Goal: Information Seeking & Learning: Check status

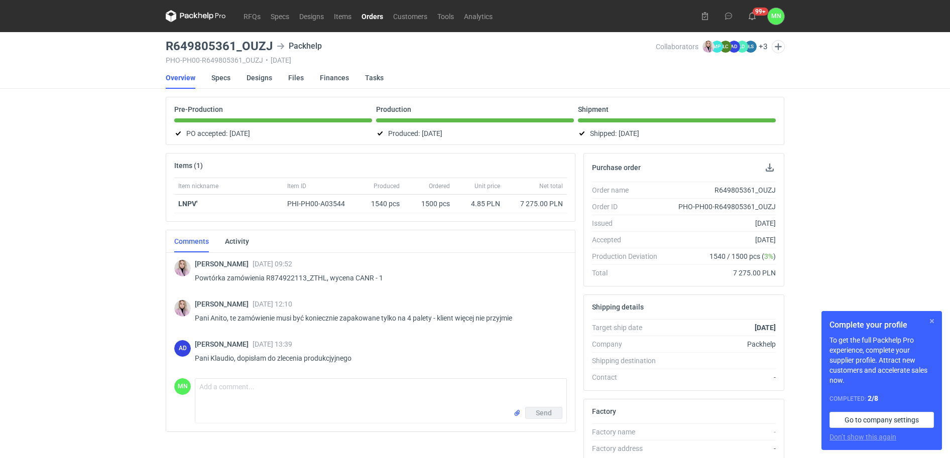
click at [932, 322] on button "button" at bounding box center [932, 321] width 12 height 12
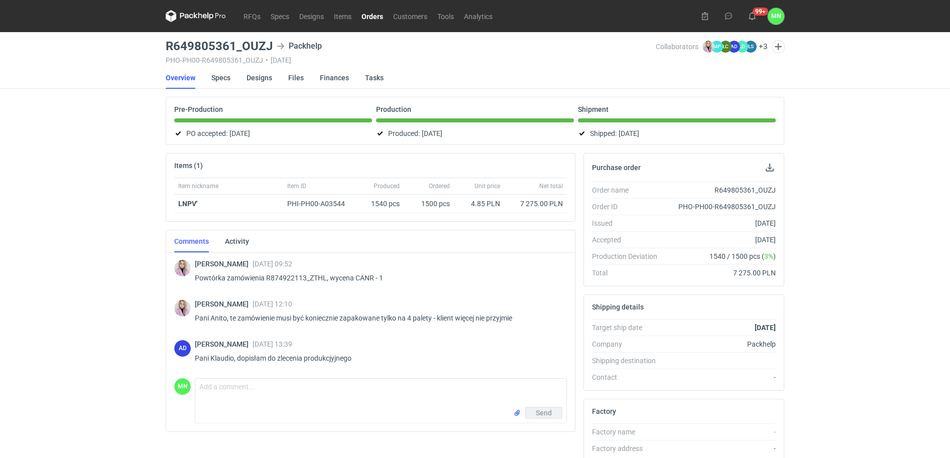
click at [366, 17] on link "Orders" at bounding box center [372, 16] width 32 height 12
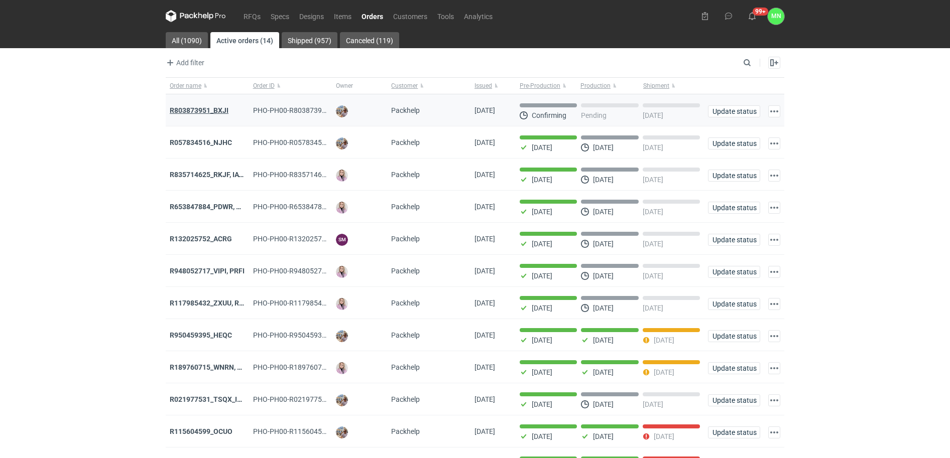
click at [212, 108] on strong "R803873951_BXJI" at bounding box center [199, 110] width 59 height 8
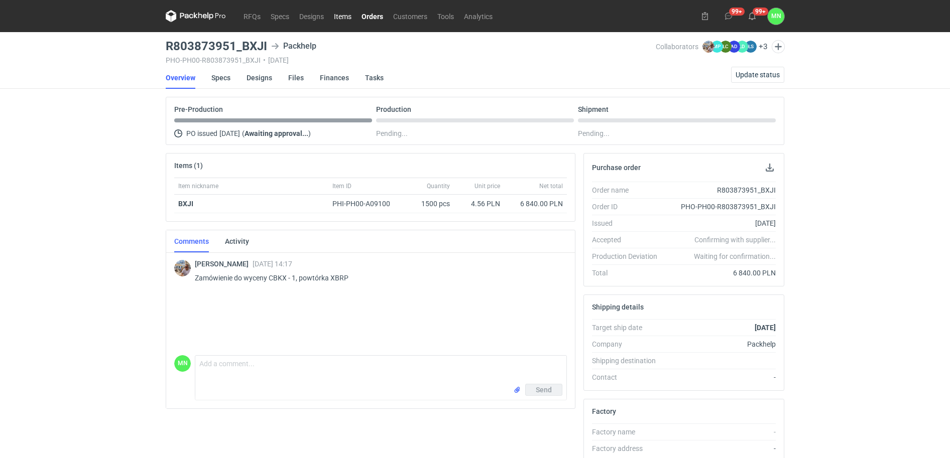
click at [337, 16] on link "Items" at bounding box center [343, 16] width 28 height 12
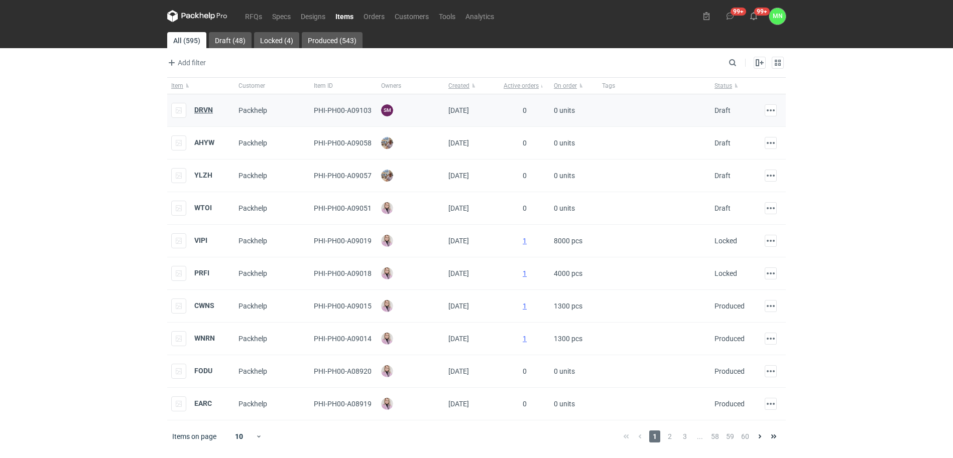
click at [198, 107] on strong "DRVN" at bounding box center [203, 110] width 19 height 8
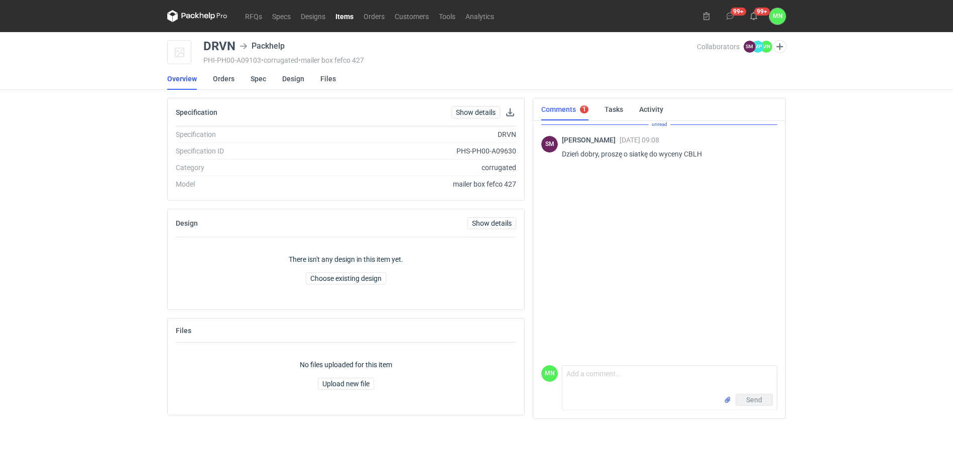
click at [693, 150] on p "Dzień dobry, proszę o siatkę do wyceny CBLH" at bounding box center [665, 154] width 207 height 12
click at [693, 150] on p "Dzień dobry, proszę o siatkę do wyceny CBLH" at bounding box center [665, 146] width 207 height 12
copy p "CBLH"
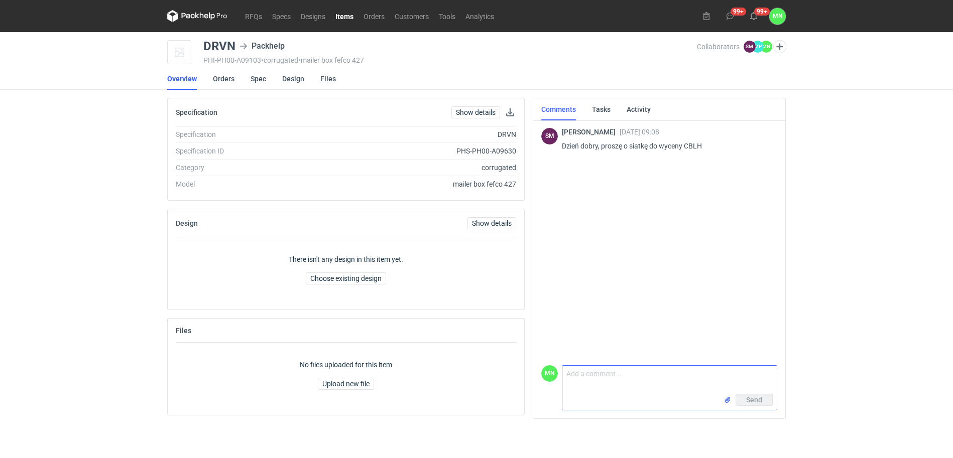
click at [629, 382] on textarea "Comment message" at bounding box center [669, 380] width 214 height 28
type textarea "Dzień dobry Panie Sebastianie, w załączniku konstrukcja"
click at [728, 400] on input "file" at bounding box center [727, 400] width 8 height 11
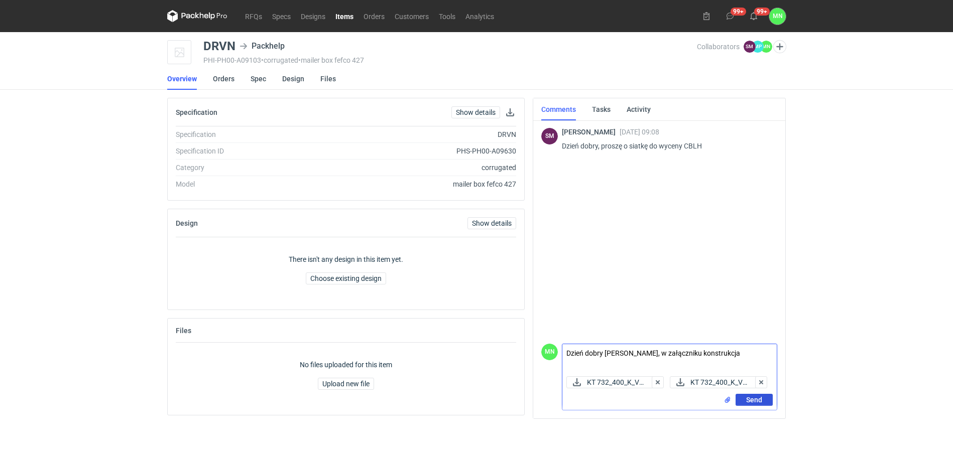
click at [751, 401] on span "Send" at bounding box center [754, 400] width 16 height 7
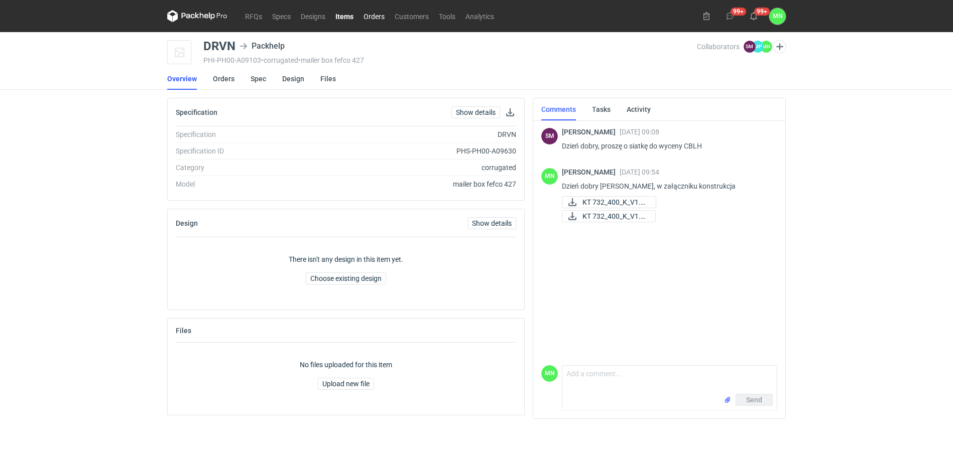
click at [364, 19] on link "Orders" at bounding box center [373, 16] width 31 height 12
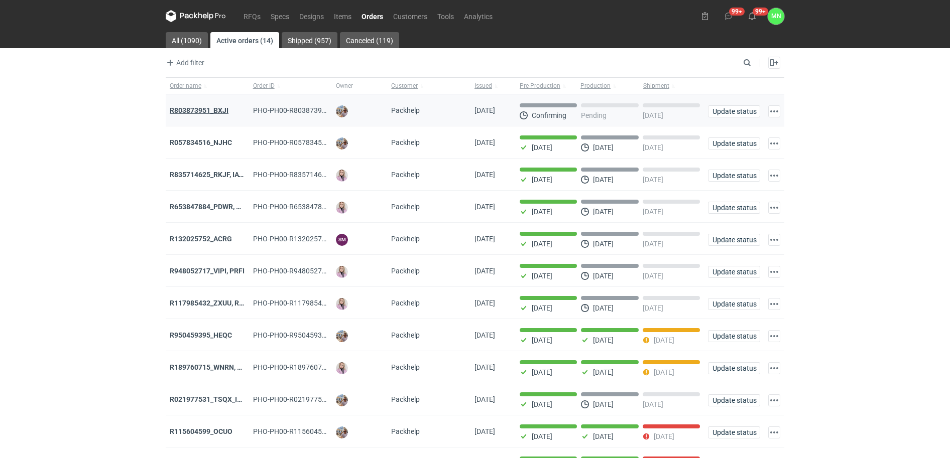
click at [200, 112] on strong "R803873951_BXJI" at bounding box center [199, 110] width 59 height 8
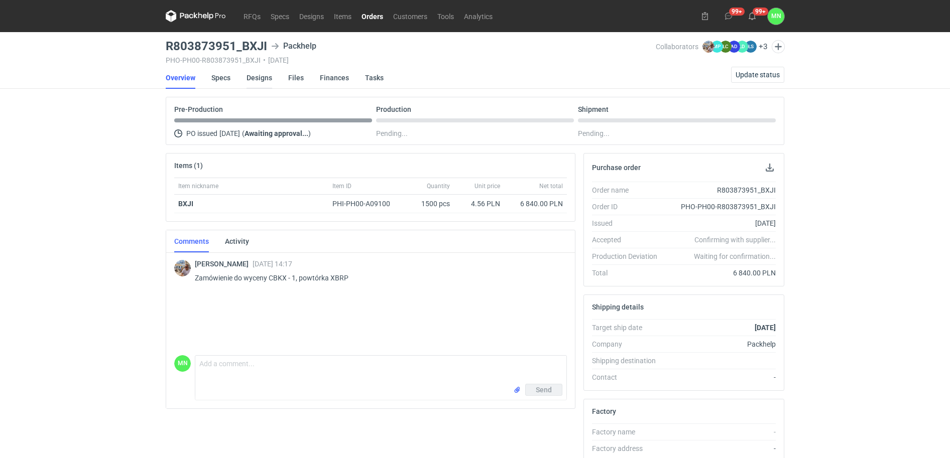
click at [256, 78] on link "Designs" at bounding box center [259, 78] width 26 height 22
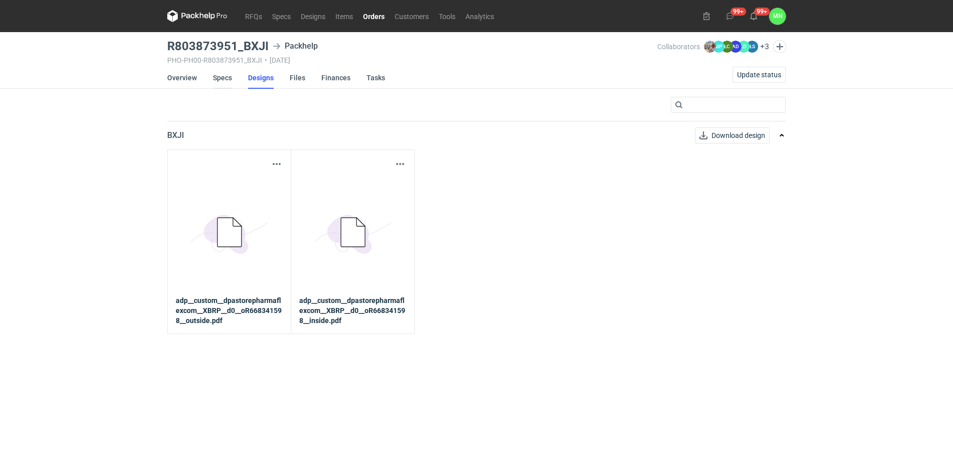
click at [225, 74] on link "Specs" at bounding box center [222, 78] width 19 height 22
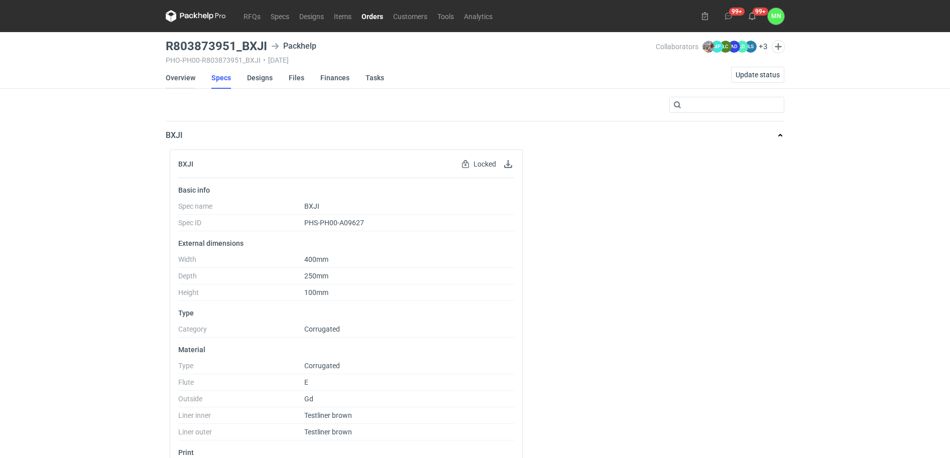
click at [173, 76] on link "Overview" at bounding box center [181, 78] width 30 height 22
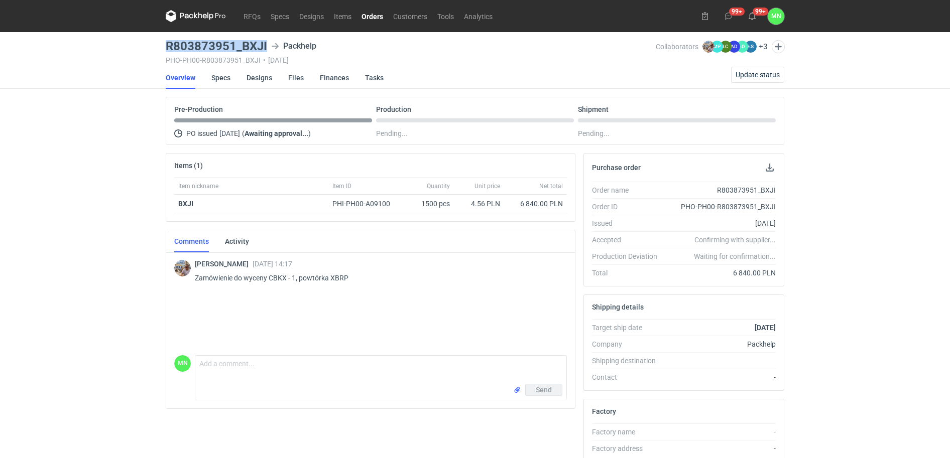
drag, startPoint x: 269, startPoint y: 51, endPoint x: 169, endPoint y: 47, distance: 100.0
click at [169, 47] on div "R803873951_BXJI Packhelp" at bounding box center [411, 46] width 490 height 12
copy h3 "R803873951_BXJI"
click at [245, 15] on link "RFQs" at bounding box center [251, 16] width 27 height 12
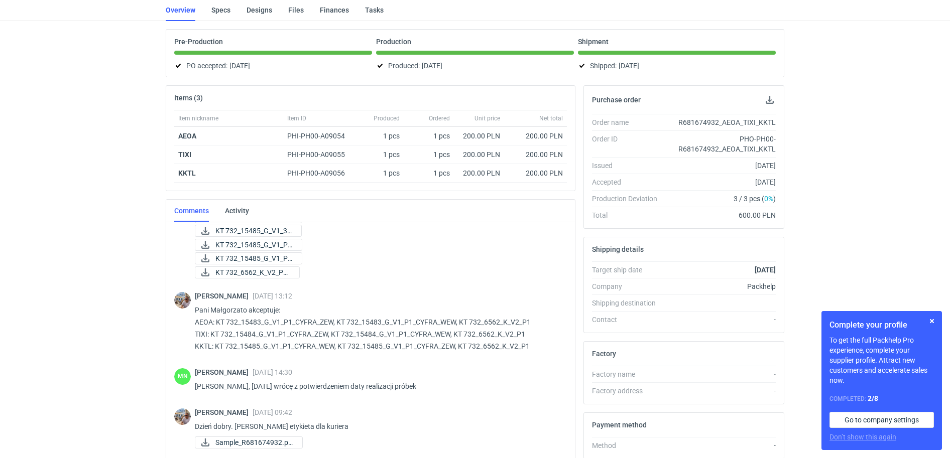
scroll to position [445, 0]
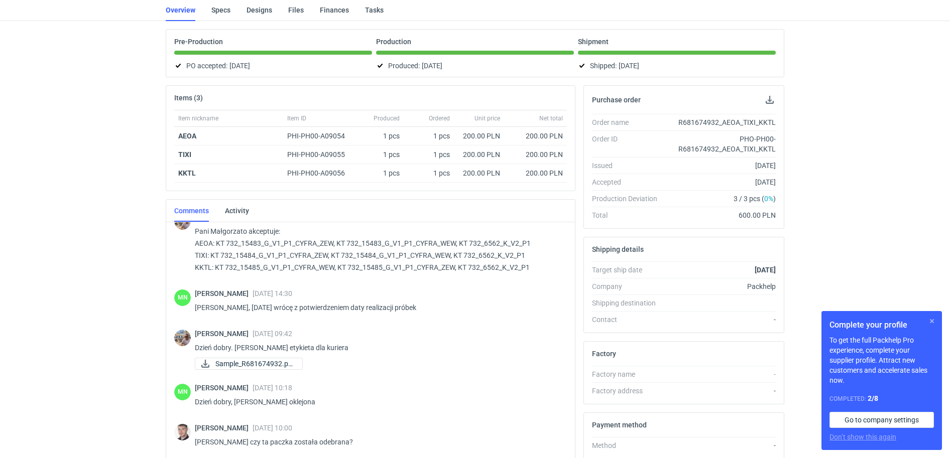
click at [932, 322] on button "button" at bounding box center [932, 321] width 12 height 12
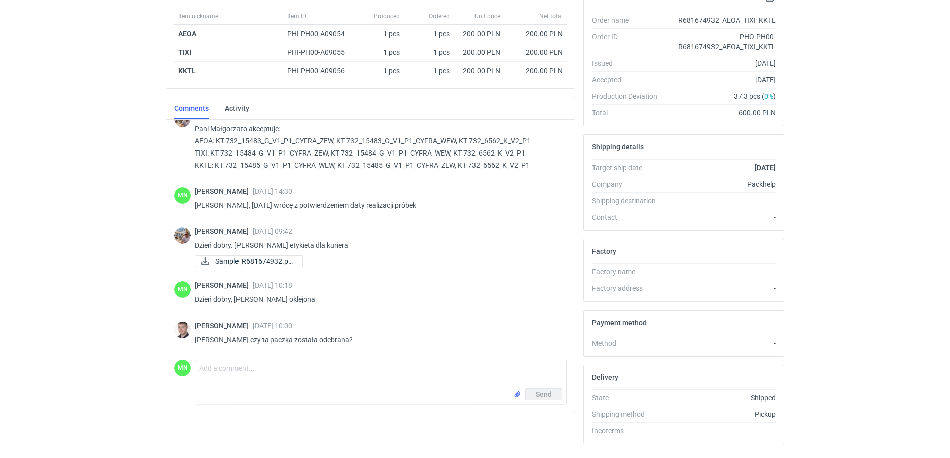
scroll to position [193, 0]
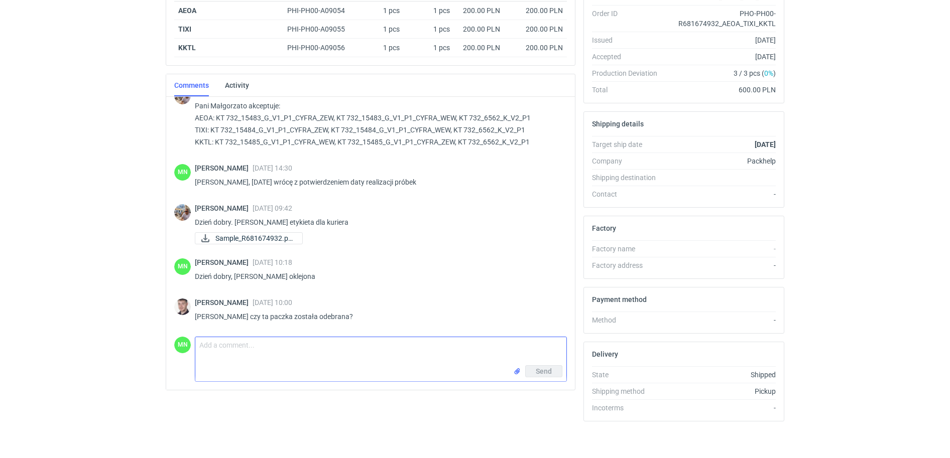
drag, startPoint x: 281, startPoint y: 358, endPoint x: 276, endPoint y: 356, distance: 5.6
click at [279, 358] on textarea "Comment message" at bounding box center [380, 351] width 371 height 28
drag, startPoint x: 229, startPoint y: 348, endPoint x: 224, endPoint y: 349, distance: 5.0
click at [224, 349] on textarea "Panie MAcieju, w nawiązaniu do rozmowy" at bounding box center [380, 351] width 371 height 28
click at [19, 265] on html "RFQs Specs Designs Items Orders Customers Tools Analytics 99+ 99+ MN Małgorzata…" at bounding box center [475, 36] width 950 height 458
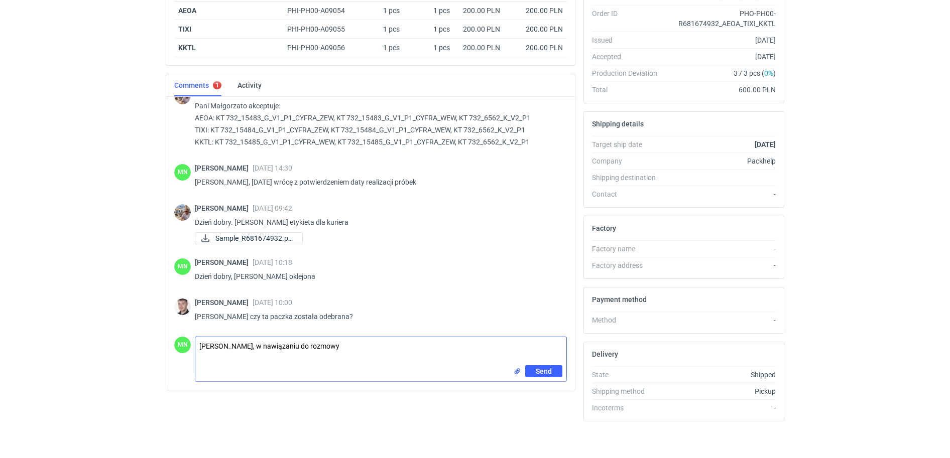
click at [356, 351] on textarea "Panie Macieju, w nawiązaniu do rozmowy" at bounding box center [380, 351] width 371 height 28
type textarea "Panie Macieju, w nawiązaniu do rozmowy kurier nie odebrał wczoraj paczek, ale j…"
click at [552, 367] on button "Send" at bounding box center [543, 371] width 37 height 12
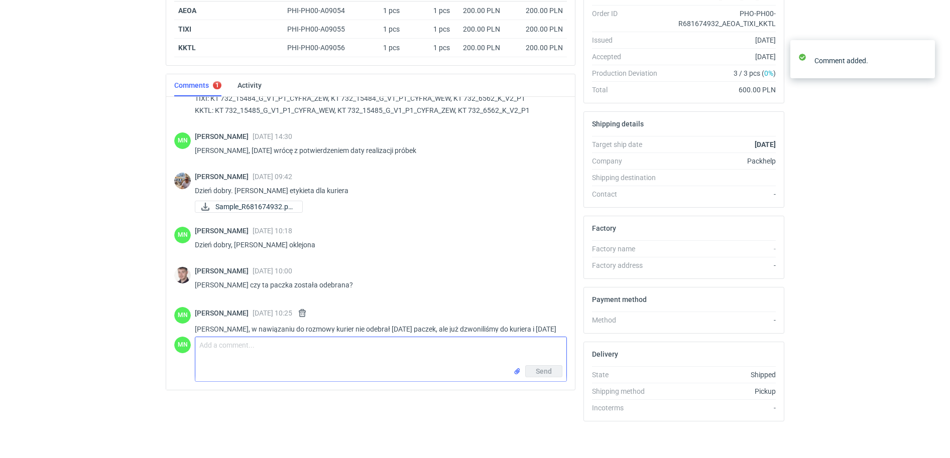
scroll to position [490, 0]
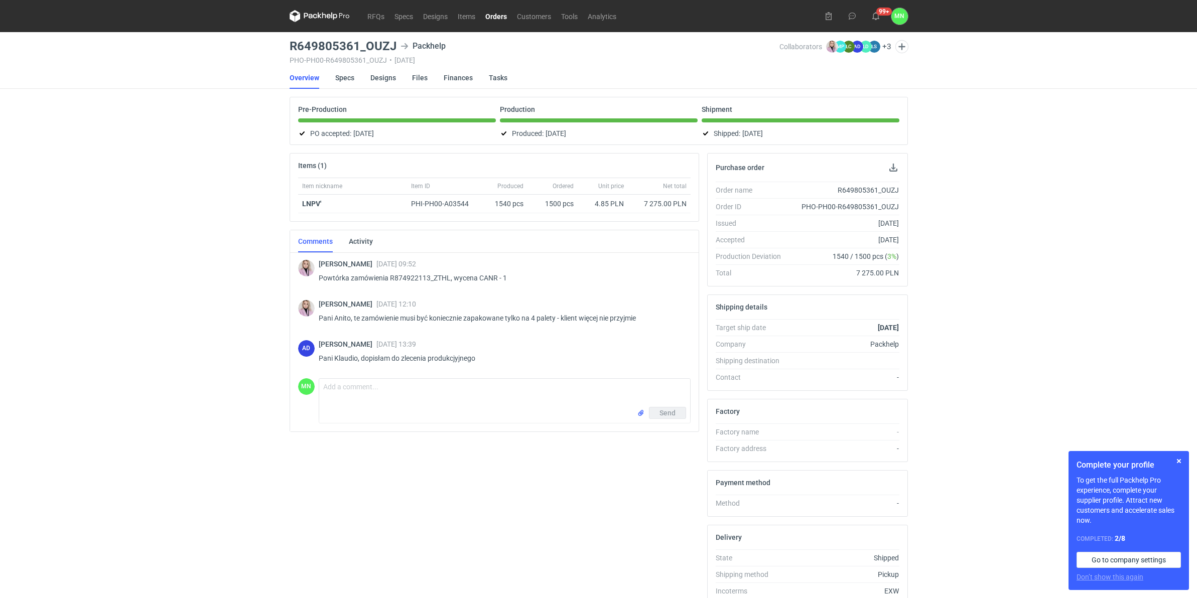
click at [491, 13] on link "Orders" at bounding box center [496, 16] width 32 height 12
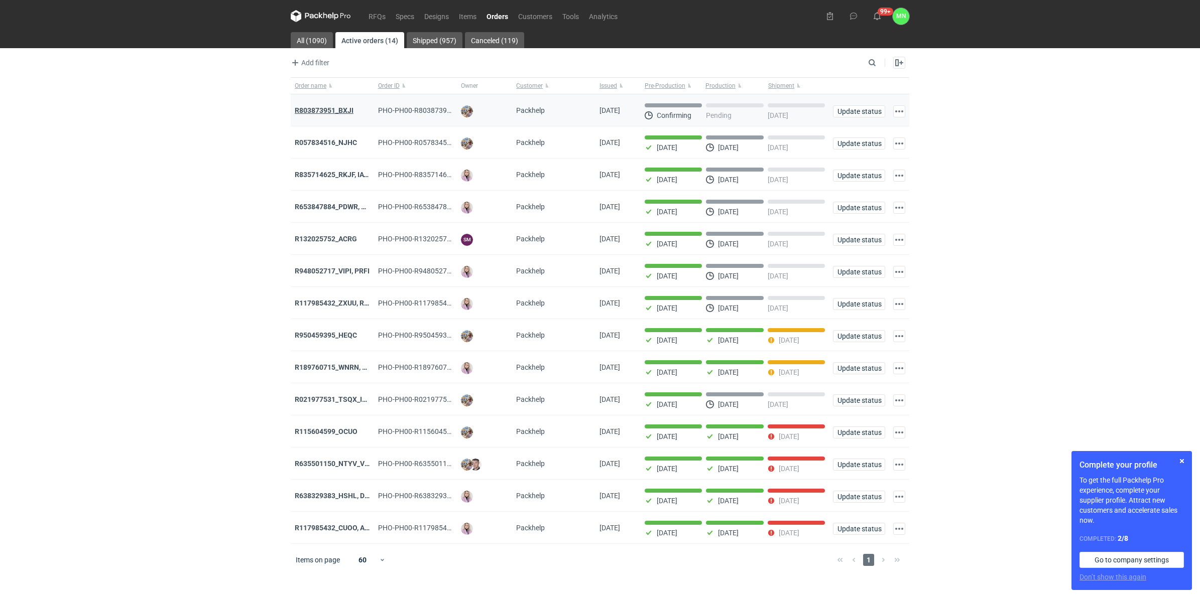
click at [318, 109] on strong "R803873951_BXJI" at bounding box center [324, 110] width 59 height 8
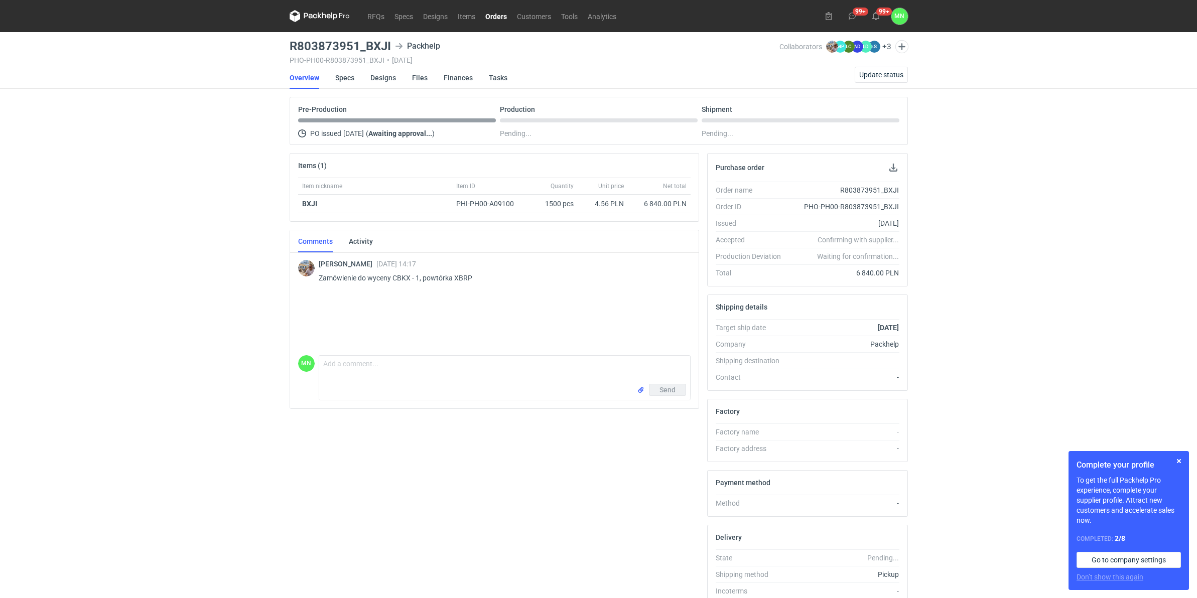
click at [173, 511] on div "RFQs Specs Designs Items Orders Customers Tools Analytics 99+ 99+ MN Małgorzata…" at bounding box center [598, 299] width 1197 height 598
drag, startPoint x: 424, startPoint y: 274, endPoint x: 394, endPoint y: 274, distance: 30.1
click at [394, 274] on p "Zamówienie do wyceny CBKX - 1, powtórka XBRP" at bounding box center [501, 278] width 364 height 12
copy p "CBKX - 1,"
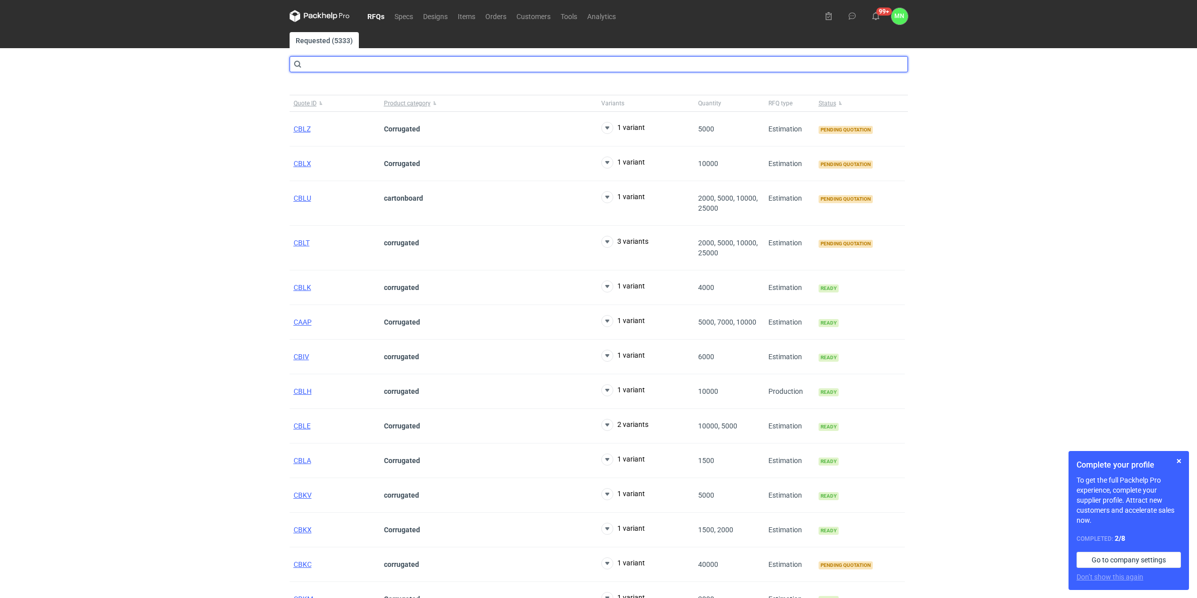
click at [369, 68] on input "text" at bounding box center [599, 64] width 619 height 16
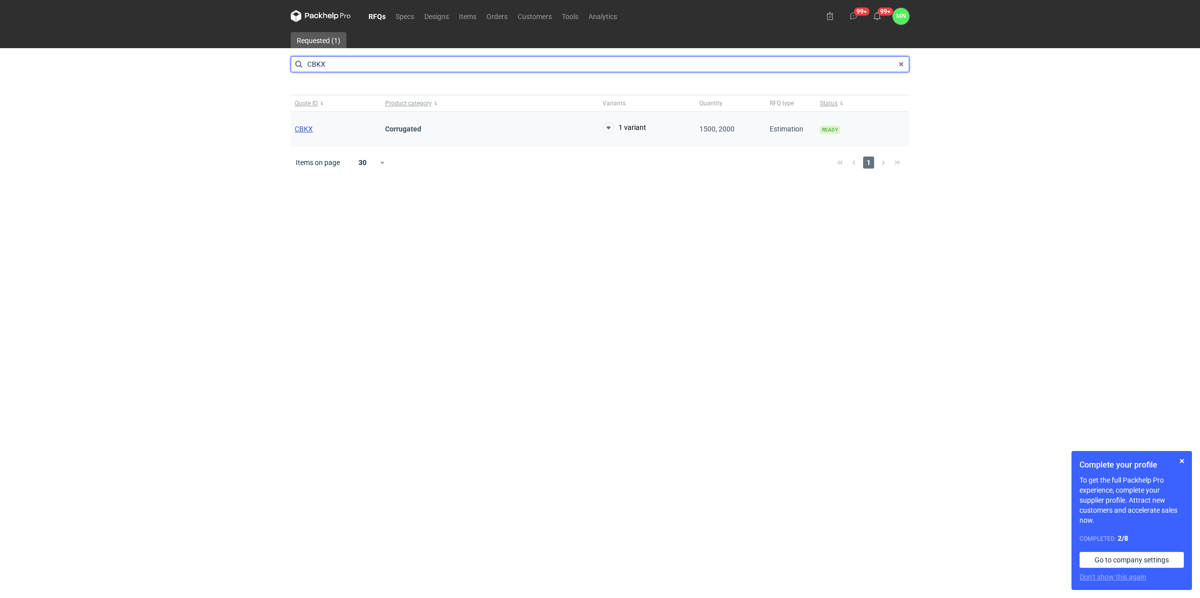
type input "CBKX"
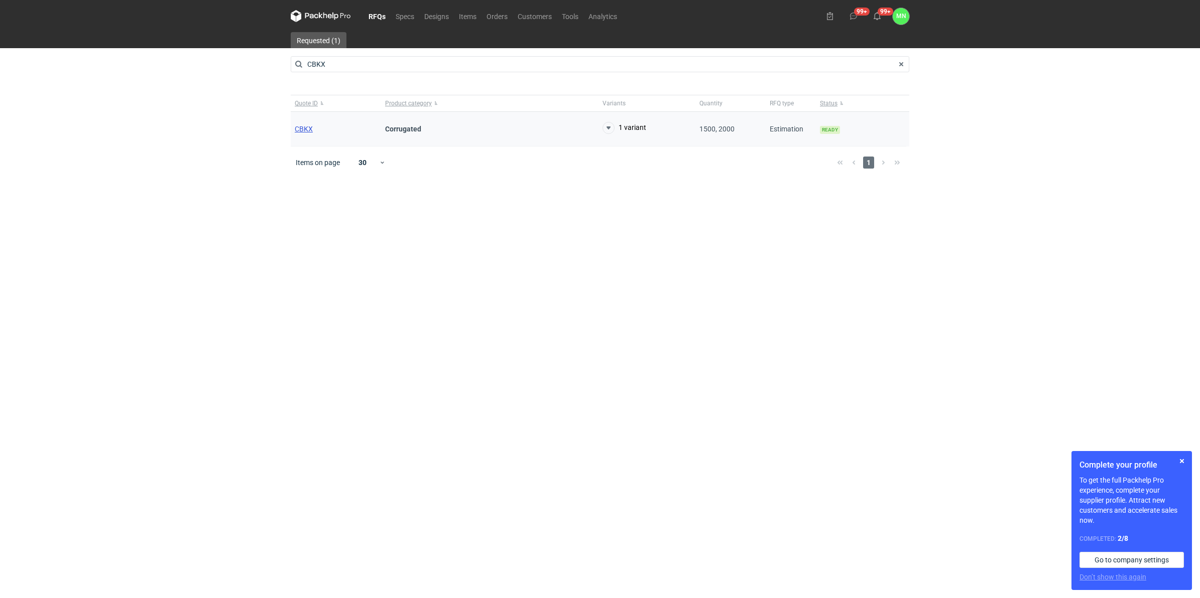
click at [307, 129] on span "CBKX" at bounding box center [304, 129] width 18 height 8
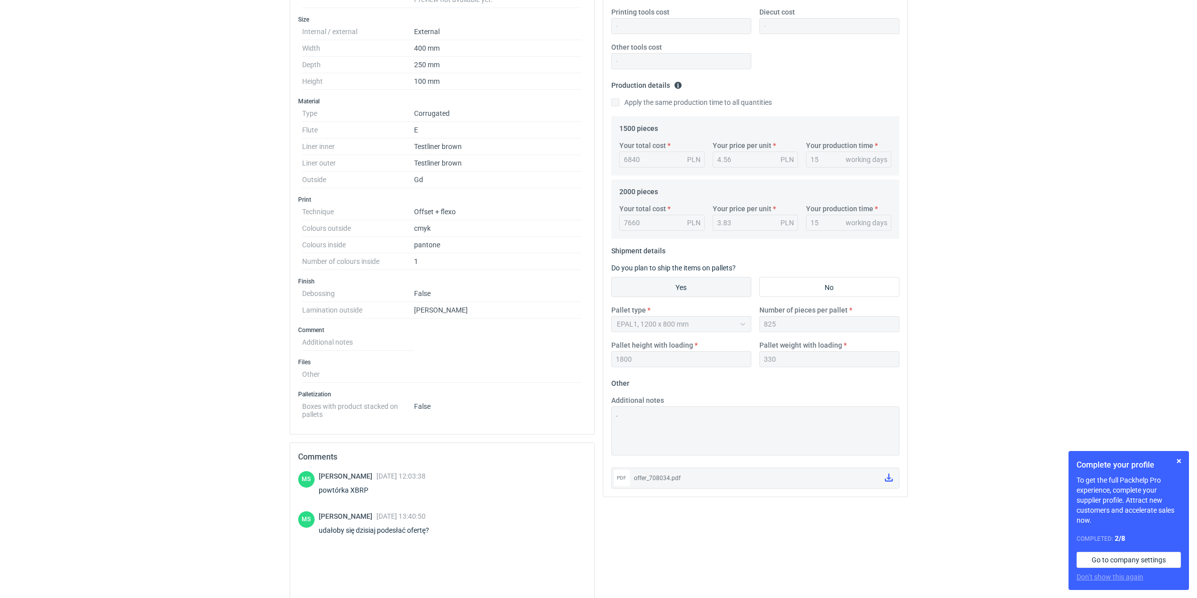
scroll to position [251, 0]
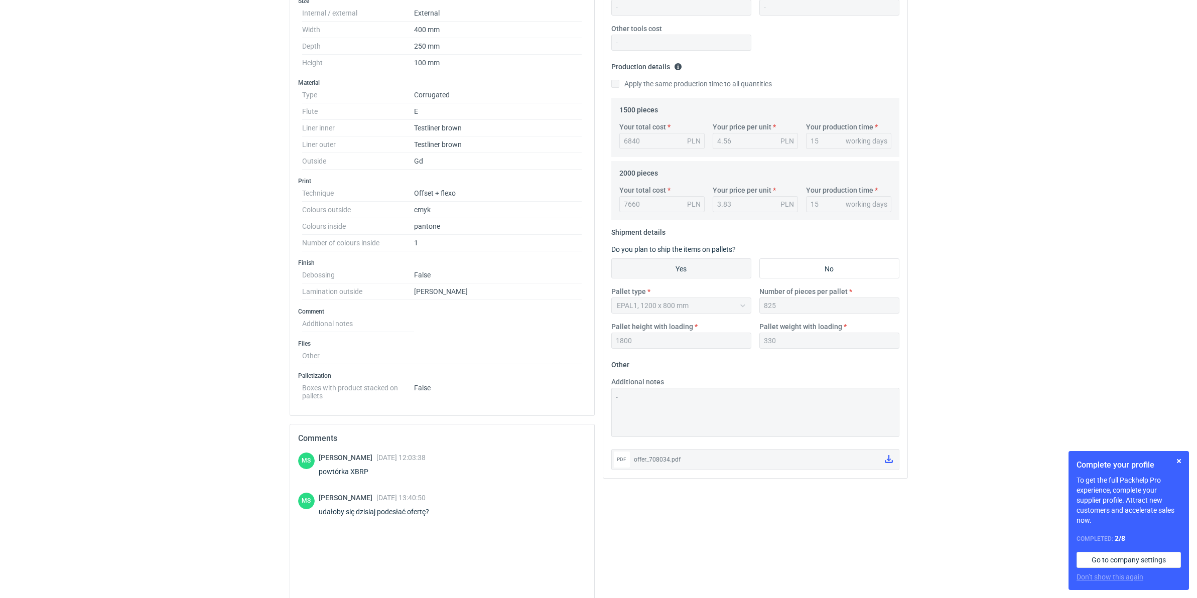
click at [360, 471] on div "powtórka XBRP" at bounding box center [372, 472] width 107 height 10
copy div "XBRP"
click at [889, 460] on icon at bounding box center [889, 459] width 8 height 8
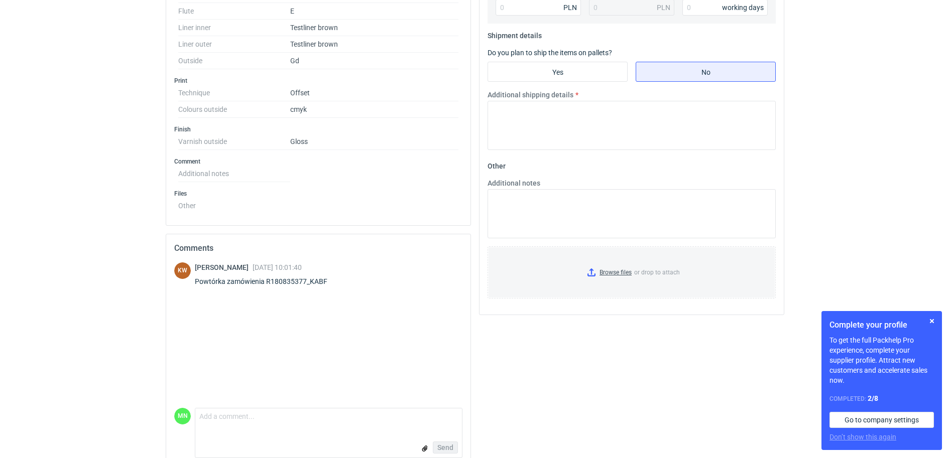
scroll to position [401, 0]
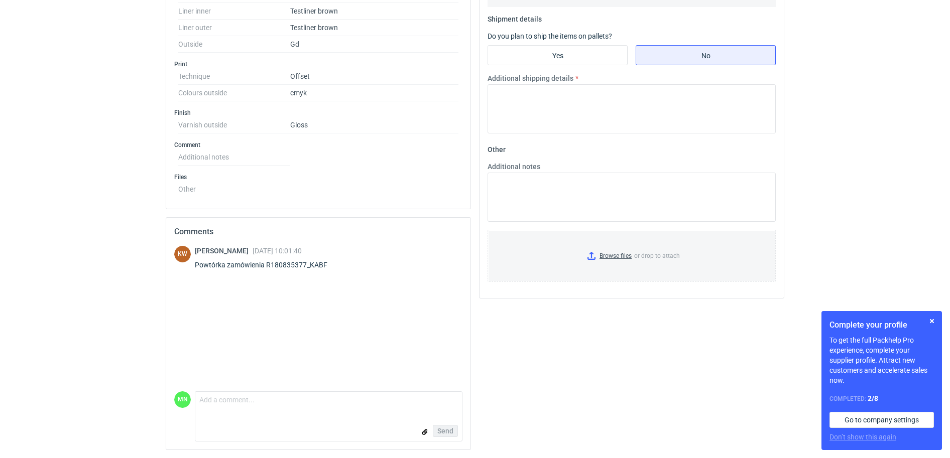
click at [323, 263] on div "Powtórka zamówienia R180835377_KABF" at bounding box center [267, 265] width 145 height 10
copy div "R180835377_KABF"
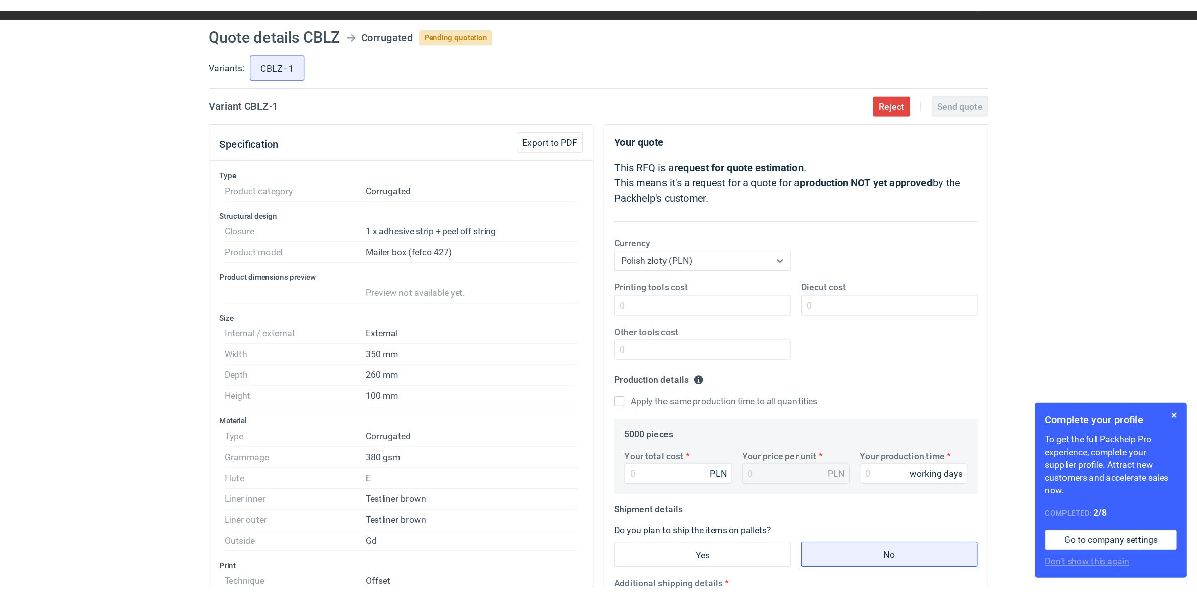
scroll to position [0, 0]
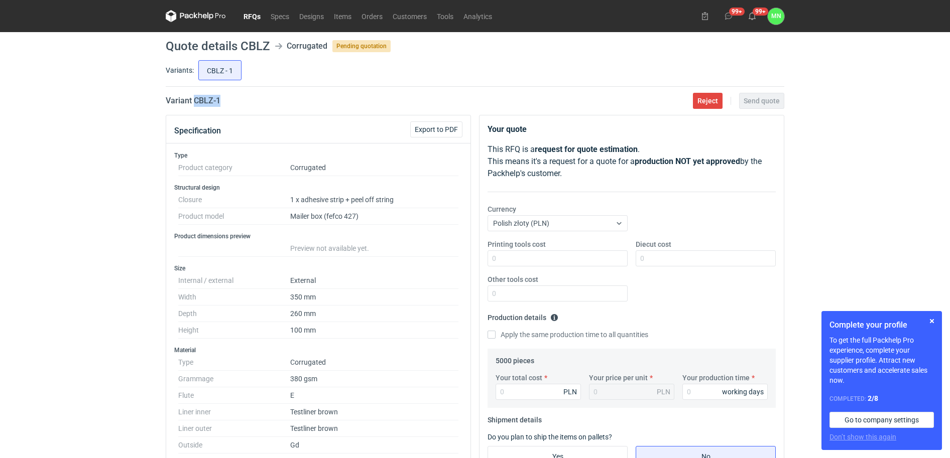
drag, startPoint x: 223, startPoint y: 102, endPoint x: 195, endPoint y: 98, distance: 27.8
click at [195, 98] on h2 "Variant CBLZ - 1" at bounding box center [193, 101] width 55 height 12
copy h2 "CBLZ - 1"
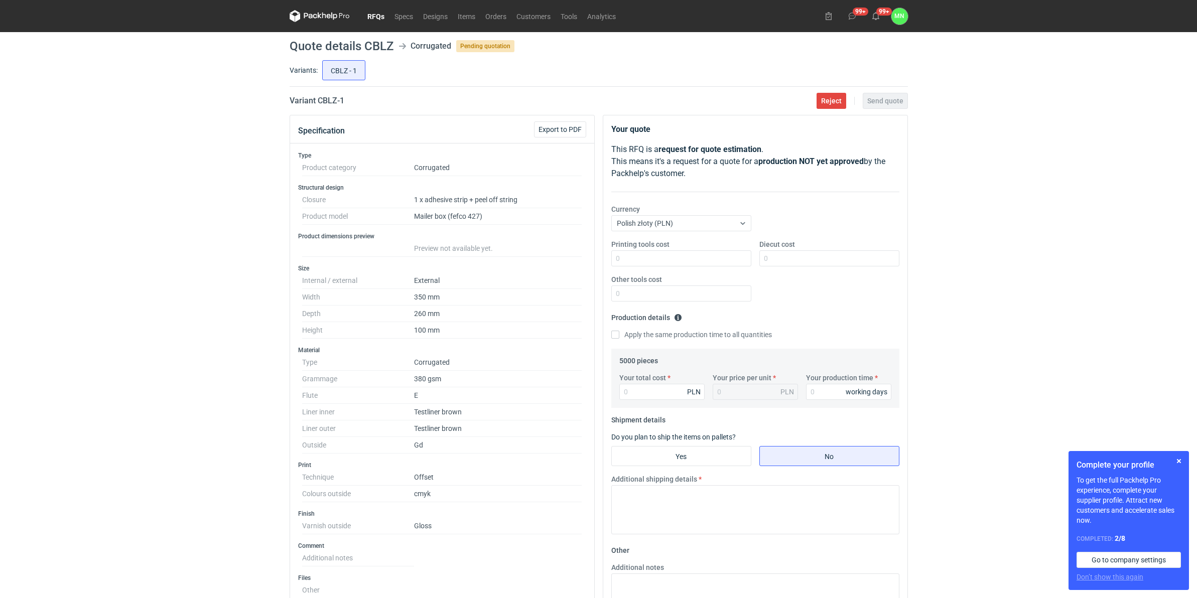
click at [275, 454] on div "RFQs Specs Designs Items Orders Customers Tools Analytics 99+ 99+ MN [PERSON_NA…" at bounding box center [598, 299] width 1197 height 598
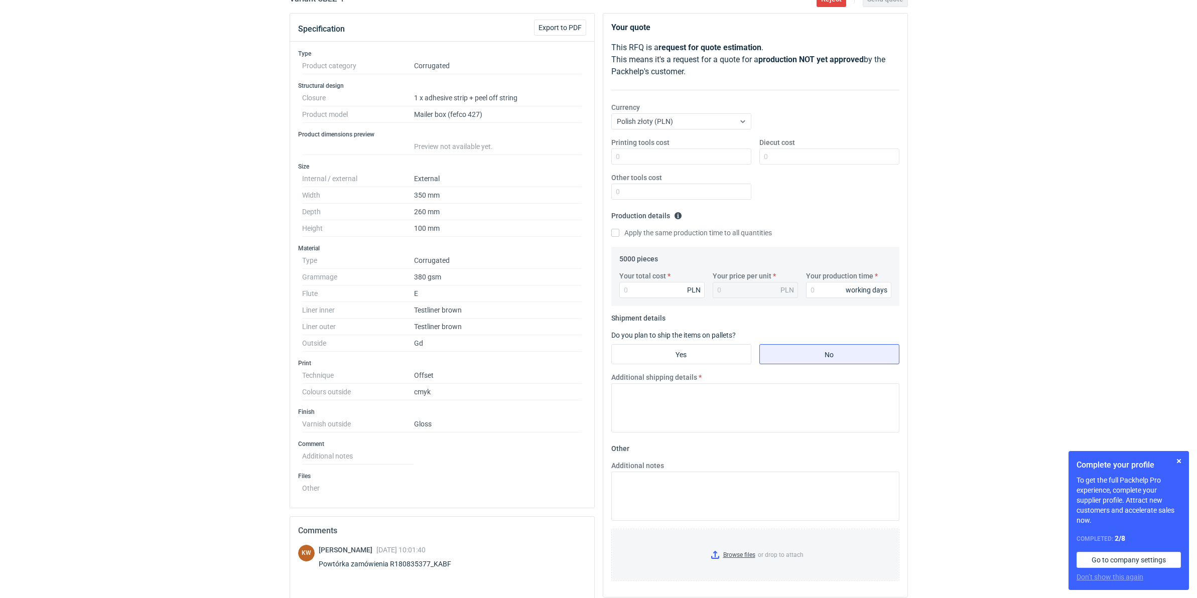
scroll to position [188, 0]
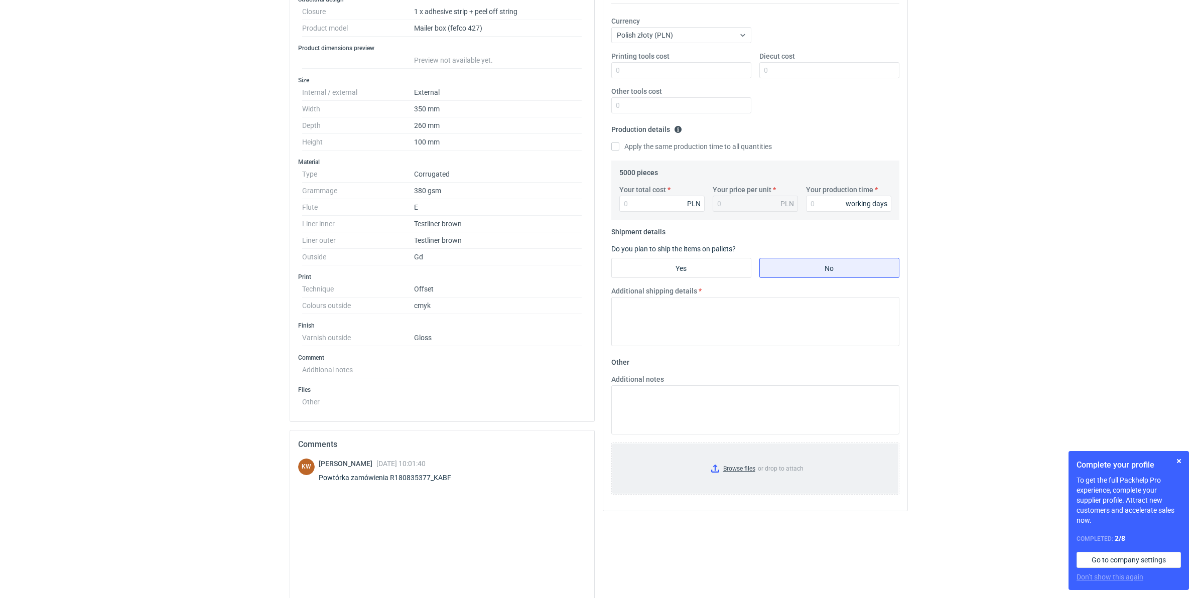
click at [734, 458] on input "Browse files or drop to attach" at bounding box center [755, 469] width 286 height 50
click at [708, 263] on input "Yes" at bounding box center [681, 268] width 139 height 19
radio input "true"
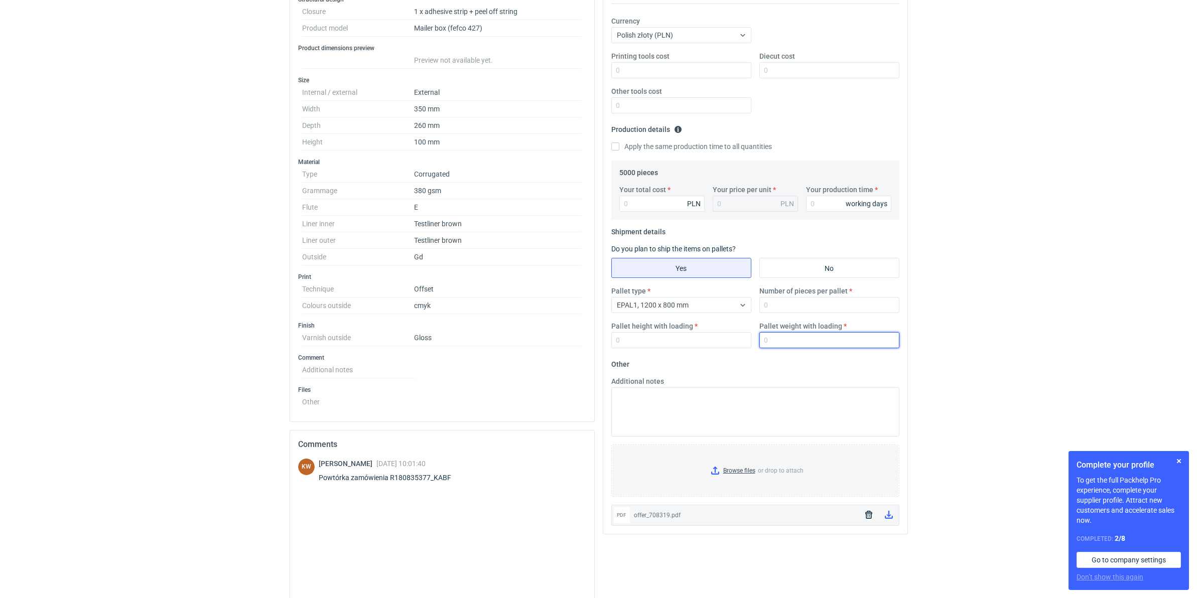
click at [779, 335] on input "Pallet weight with loading" at bounding box center [830, 340] width 140 height 16
type input "370"
click at [783, 307] on input "Number of pieces per pallet" at bounding box center [830, 305] width 140 height 16
type input "825"
click at [684, 340] on input "Pallet height with loading" at bounding box center [681, 340] width 140 height 16
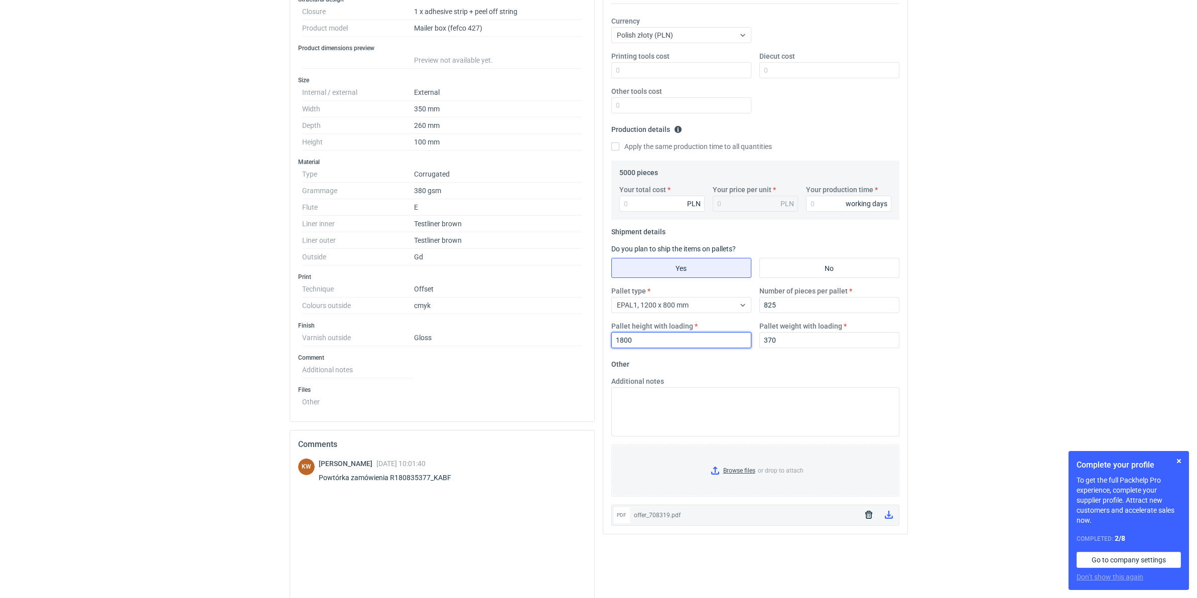
type input "1800"
click at [666, 206] on input "Your total cost" at bounding box center [662, 204] width 85 height 16
type input "15950"
type input "3.19"
type input "15950"
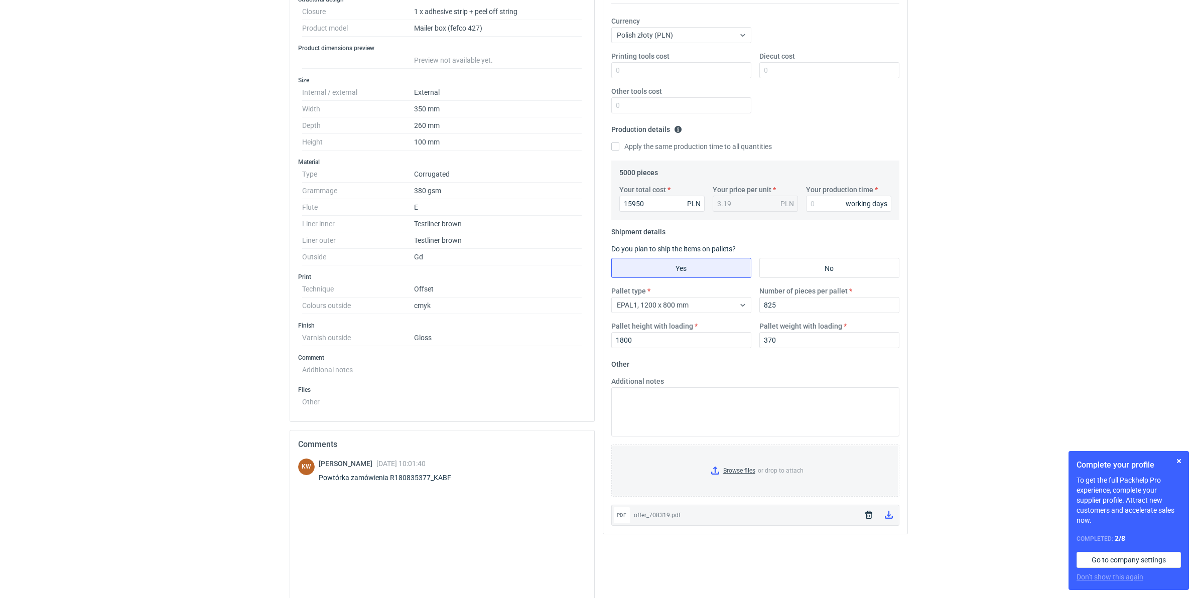
click at [825, 196] on div "Your production time working days" at bounding box center [848, 198] width 93 height 27
click at [825, 201] on input "Your production time" at bounding box center [848, 204] width 85 height 16
type input "12"
click at [952, 458] on button "button" at bounding box center [1179, 461] width 12 height 12
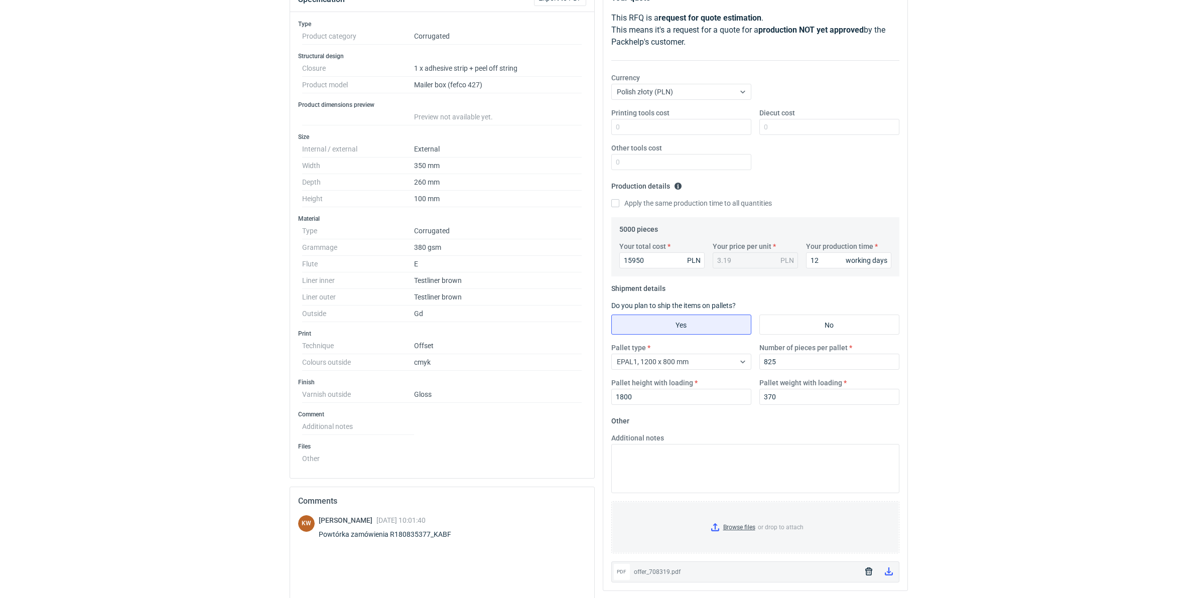
scroll to position [0, 0]
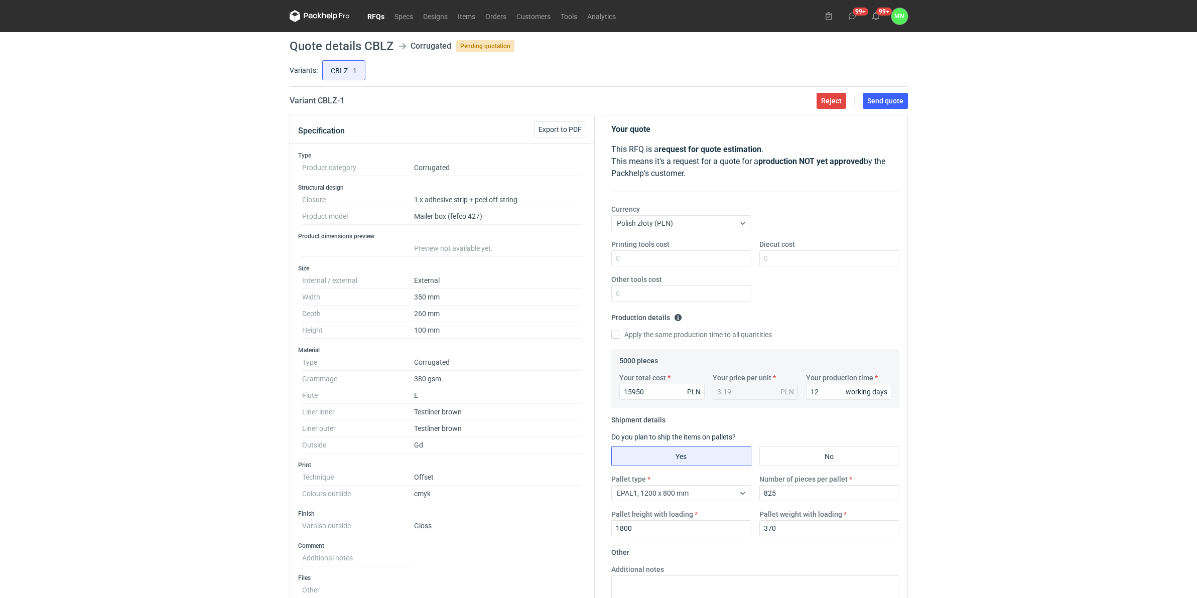
click at [952, 361] on div "RFQs Specs Designs Items Orders Customers Tools Analytics 99+ 99+ MN Małgorzata…" at bounding box center [598, 299] width 1197 height 598
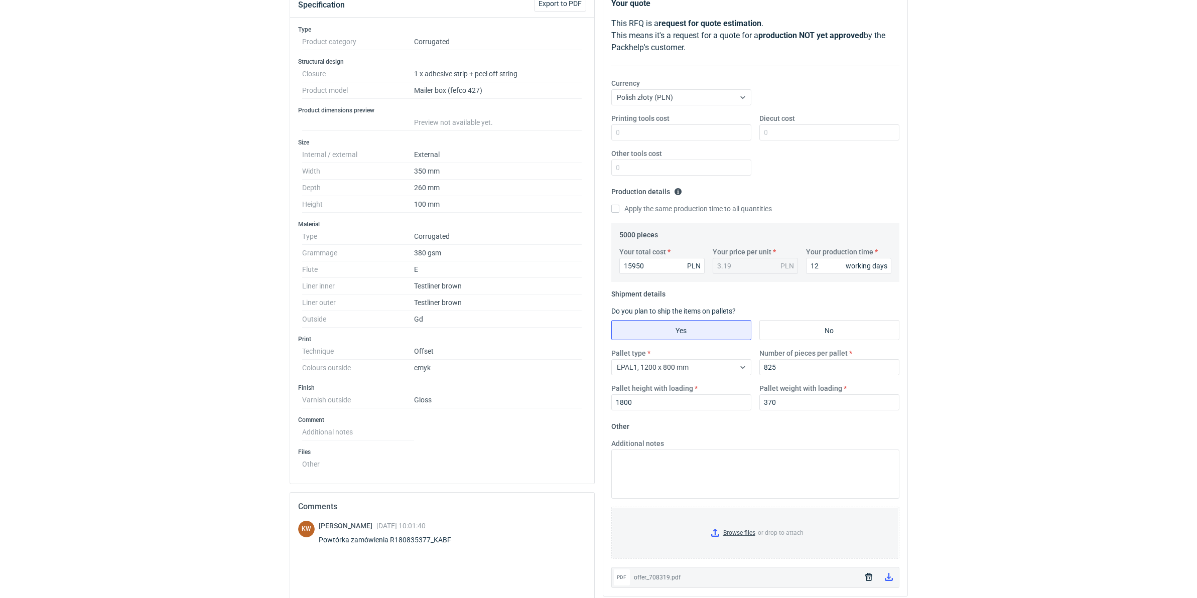
scroll to position [63, 0]
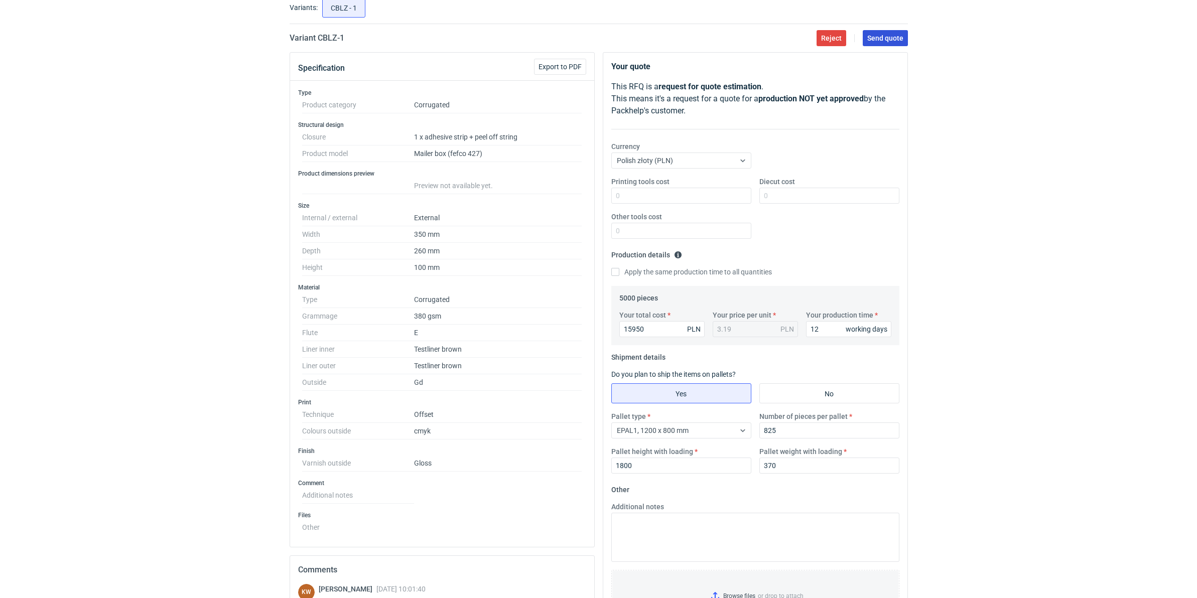
click at [883, 38] on span "Send quote" at bounding box center [886, 38] width 36 height 7
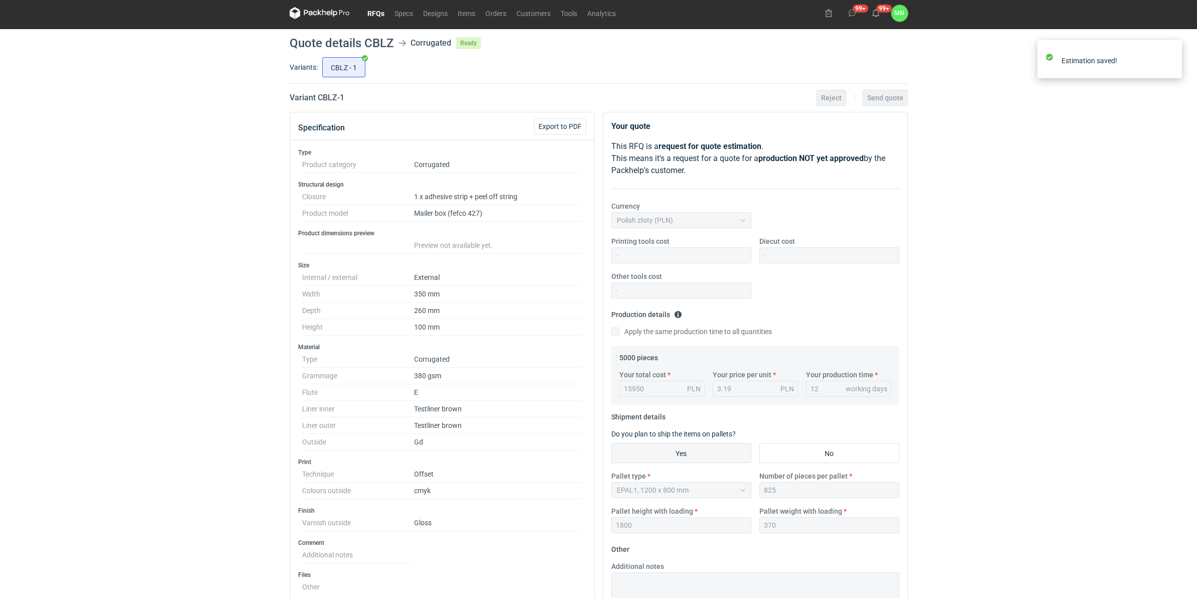
scroll to position [0, 0]
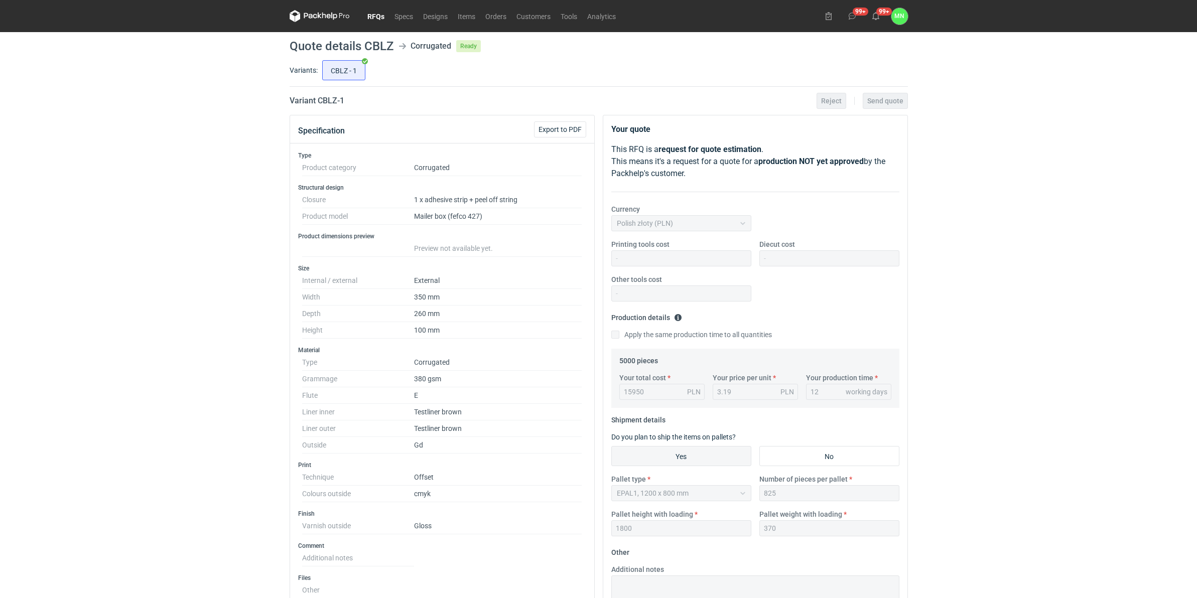
click at [376, 10] on link "RFQs" at bounding box center [375, 16] width 27 height 12
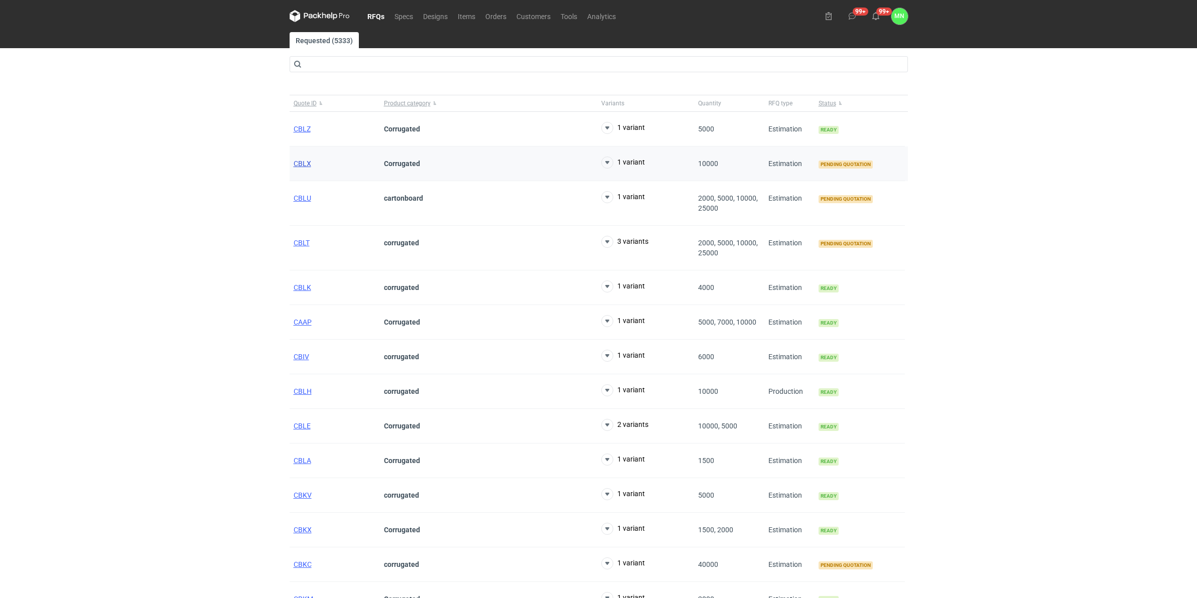
click at [300, 164] on span "CBLX" at bounding box center [303, 164] width 18 height 8
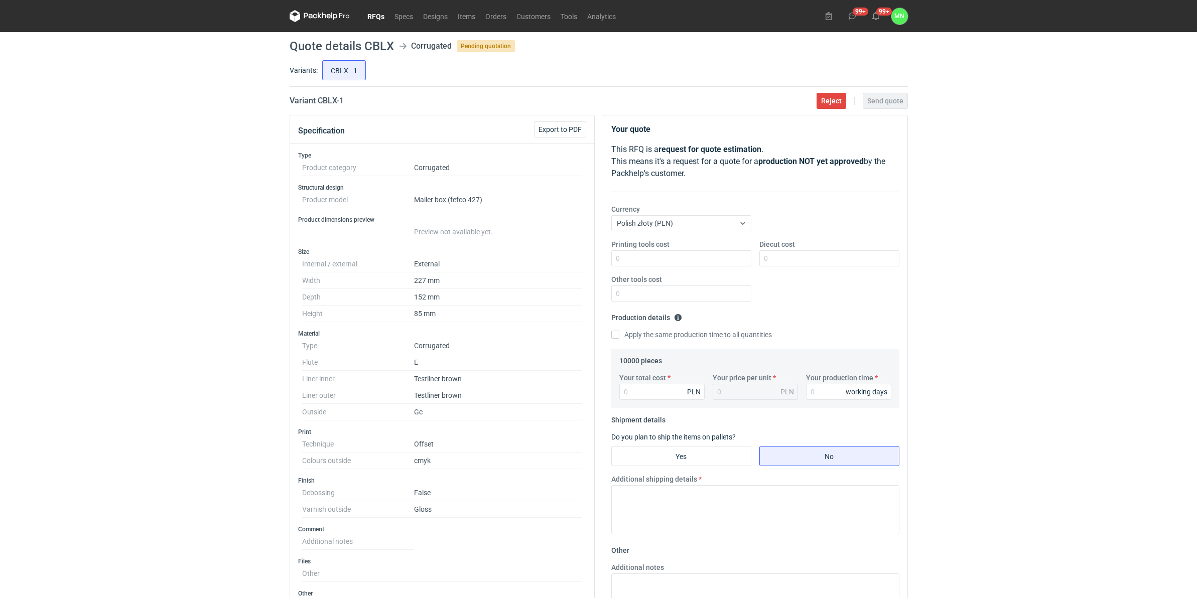
click at [330, 101] on h2 "Variant CBLX - 1" at bounding box center [317, 101] width 54 height 12
copy h2 "CBLX"
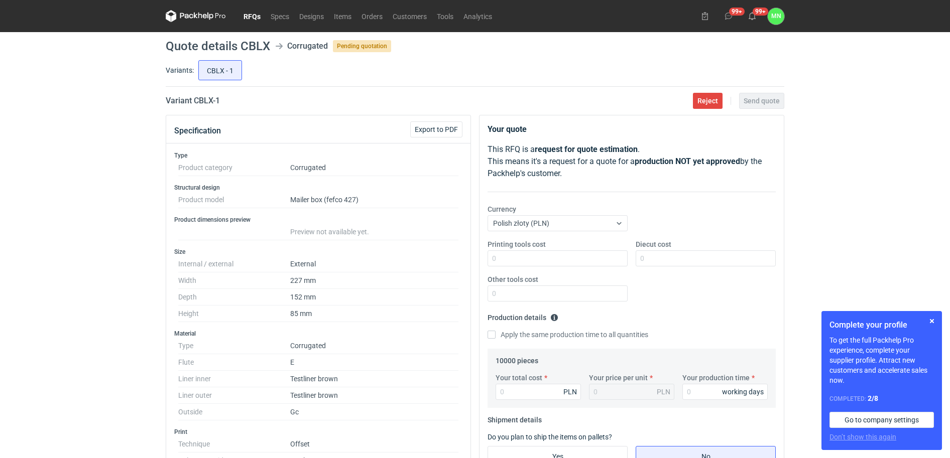
click at [93, 176] on div "RFQs Specs Designs Items Orders Customers Tools Analytics 99+ 99+ MN [PERSON_NA…" at bounding box center [475, 229] width 950 height 458
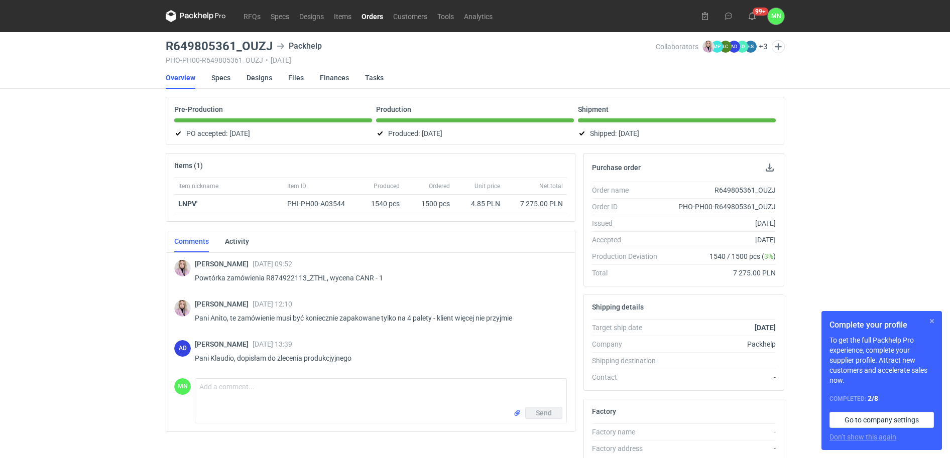
click at [933, 319] on button "button" at bounding box center [932, 321] width 12 height 12
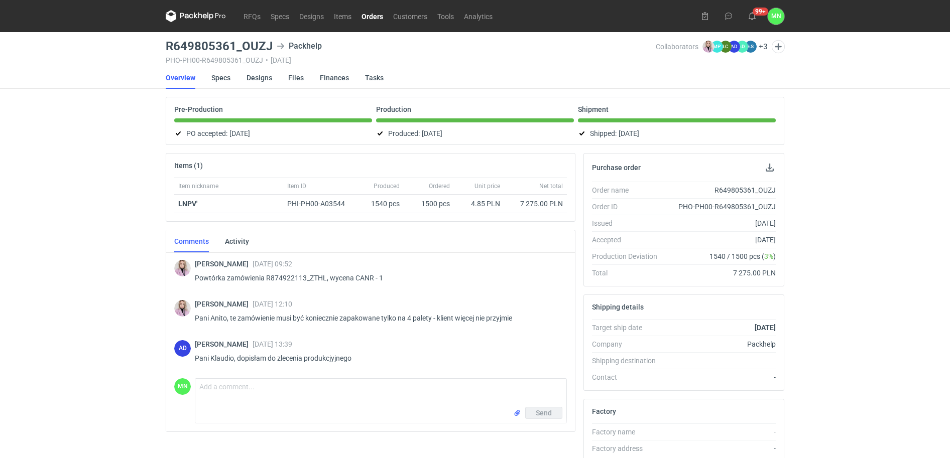
click at [380, 17] on link "Orders" at bounding box center [372, 16] width 32 height 12
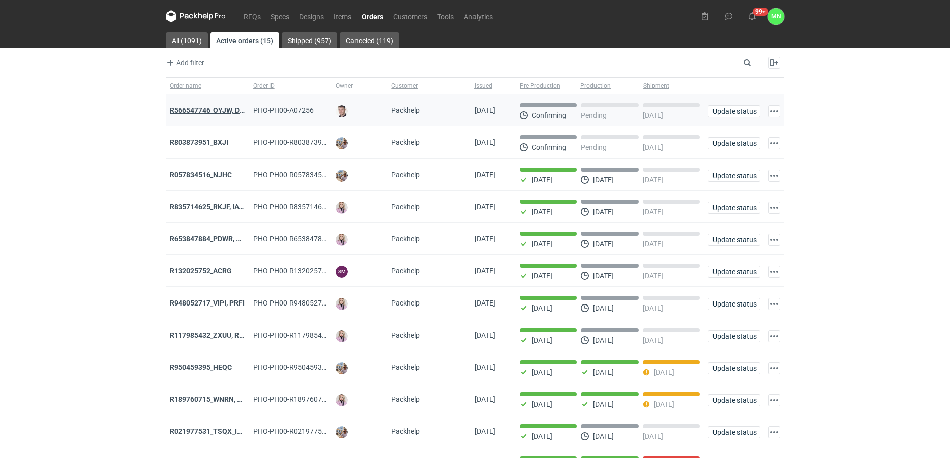
click at [198, 108] on strong "R566547746_OYJW, DJBN, [PERSON_NAME], [PERSON_NAME], OYBW, UUIL" at bounding box center [289, 110] width 238 height 8
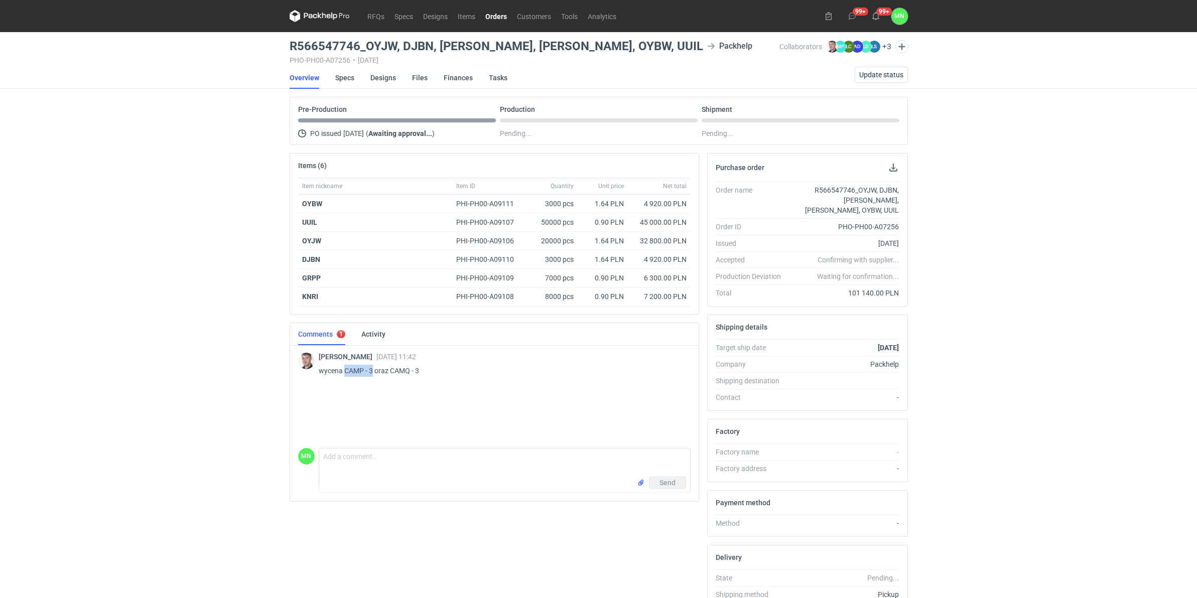
drag, startPoint x: 374, startPoint y: 369, endPoint x: 344, endPoint y: 369, distance: 29.6
click at [344, 369] on p "wycena CAMP - 3 oraz CAMQ - 3" at bounding box center [501, 371] width 364 height 12
copy p "CAMP - 3"
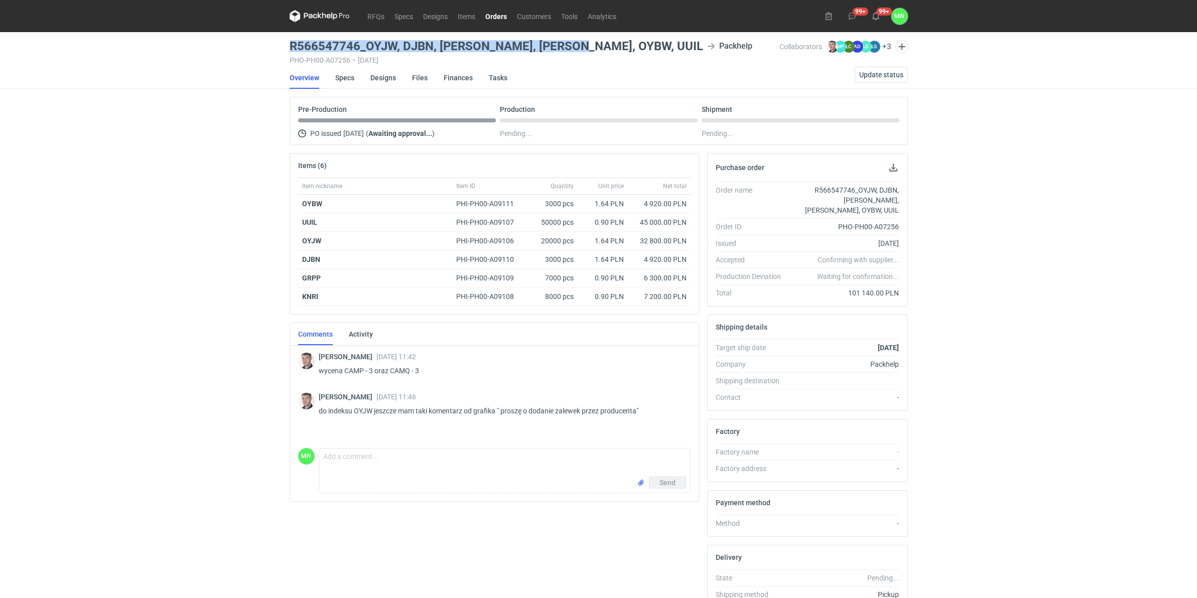
drag, startPoint x: 571, startPoint y: 46, endPoint x: 290, endPoint y: 44, distance: 281.1
click at [290, 44] on h3 "R566547746_OYJW, DJBN, [PERSON_NAME], [PERSON_NAME], OYBW, UUIL" at bounding box center [497, 46] width 414 height 12
copy h3 "R566547746_OYJW, DJBN, [PERSON_NAME], [PERSON_NAME], OYBW, UUIL"
click at [339, 458] on textarea "Comment message" at bounding box center [504, 463] width 371 height 28
type textarea "M"
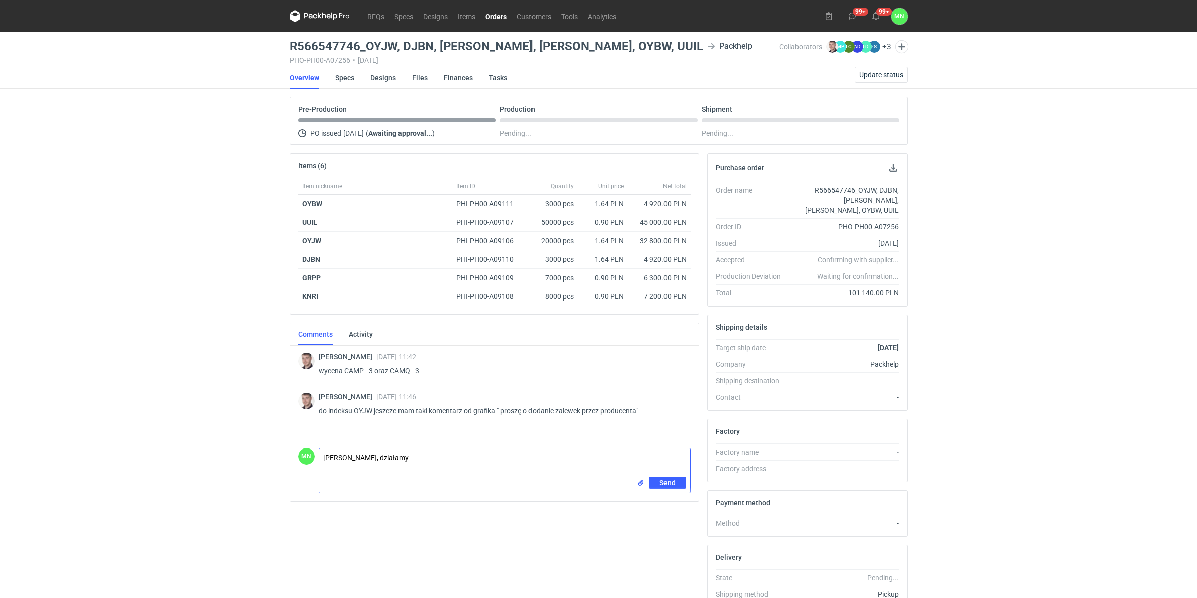
type textarea "[PERSON_NAME], działamy :"
drag, startPoint x: 416, startPoint y: 464, endPoint x: 257, endPoint y: 445, distance: 159.8
click at [286, 455] on div "Items (6) Item nickname Item ID Quantity Unit price Net total OYBW PHI-PH00-A09…" at bounding box center [495, 393] width 418 height 480
drag, startPoint x: 569, startPoint y: 47, endPoint x: 281, endPoint y: 51, distance: 287.7
click at [281, 51] on div "RFQs Specs Designs Items Orders Customers Tools Analytics 99+ 99+ MN [PERSON_NA…" at bounding box center [598, 299] width 1197 height 598
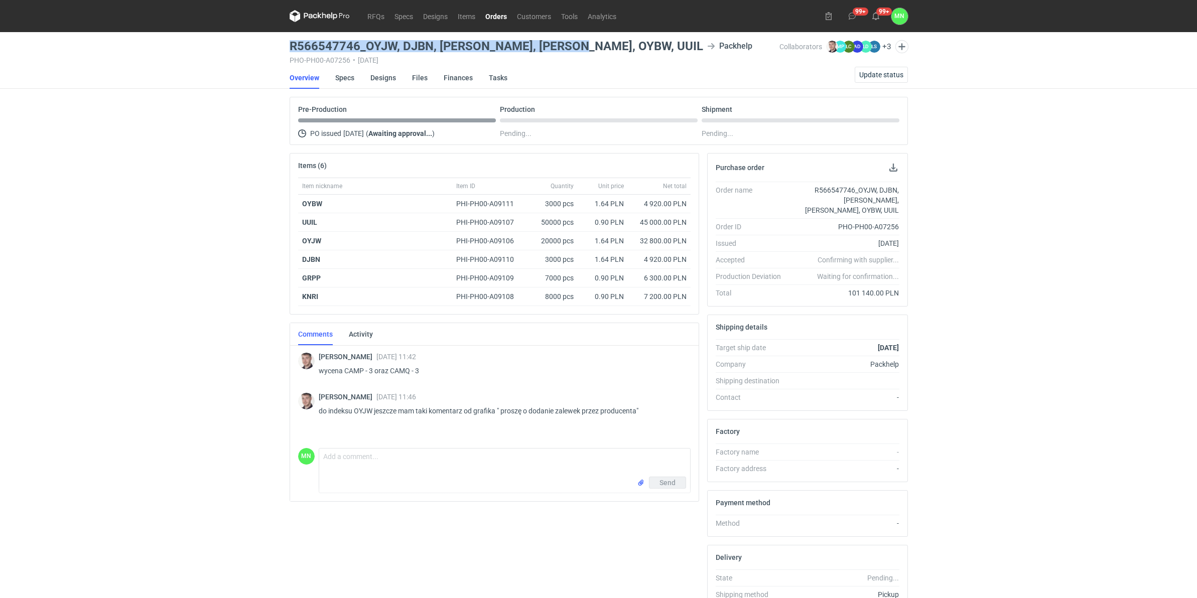
copy h3 "R566547746_OYJW, DJBN, [PERSON_NAME], [PERSON_NAME], OYBW, UUIL"
click at [141, 240] on div "RFQs Specs Designs Items Orders Customers Tools Analytics 99+ 99+ MN [PERSON_NA…" at bounding box center [598, 299] width 1197 height 598
drag, startPoint x: 569, startPoint y: 45, endPoint x: 281, endPoint y: 38, distance: 287.8
click at [281, 38] on div "RFQs Specs Designs Items Orders Customers Tools Analytics 99+ 99+ MN [PERSON_NA…" at bounding box center [598, 299] width 1197 height 598
copy h3 "R566547746_OYJW, DJBN, [PERSON_NAME], [PERSON_NAME], OYBW, UUIL"
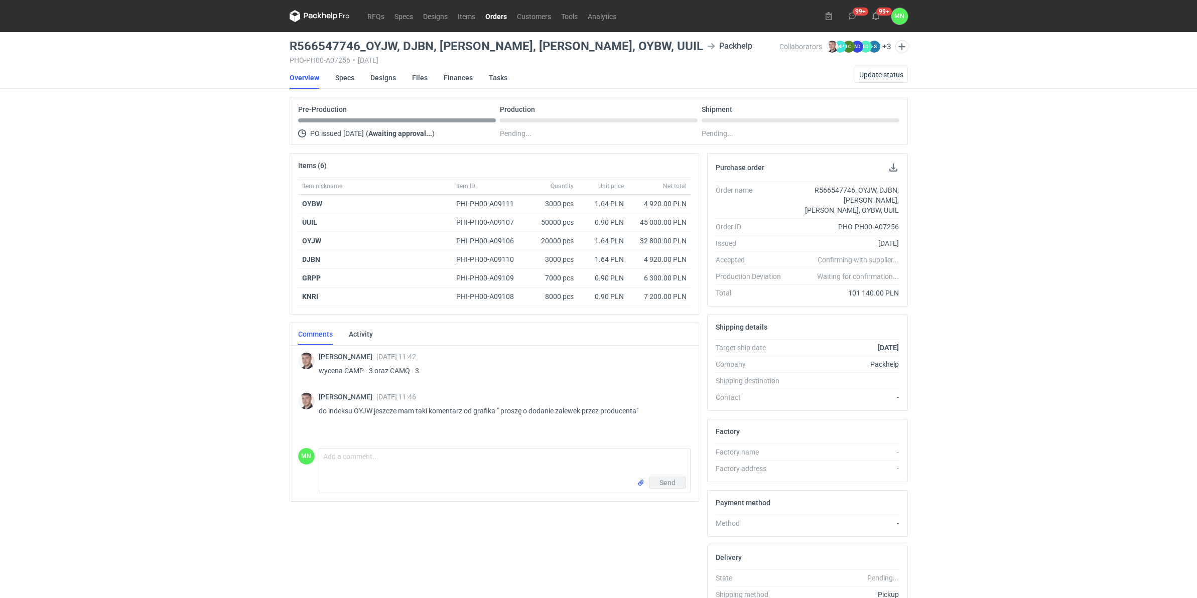
drag, startPoint x: 522, startPoint y: 63, endPoint x: 565, endPoint y: 36, distance: 50.6
click at [523, 61] on div "PHO-PH00-A07256 • [DATE]" at bounding box center [535, 60] width 490 height 8
drag, startPoint x: 570, startPoint y: 45, endPoint x: 292, endPoint y: 38, distance: 278.2
click at [292, 38] on main "R566547746_OYJW, DJBN, [PERSON_NAME], [PERSON_NAME], OYBW, UUIL Packhelp PHO-PH…" at bounding box center [599, 348] width 627 height 633
copy h3 "R566547746_OYJW, DJBN, [PERSON_NAME], [PERSON_NAME], OYBW, UUIL"
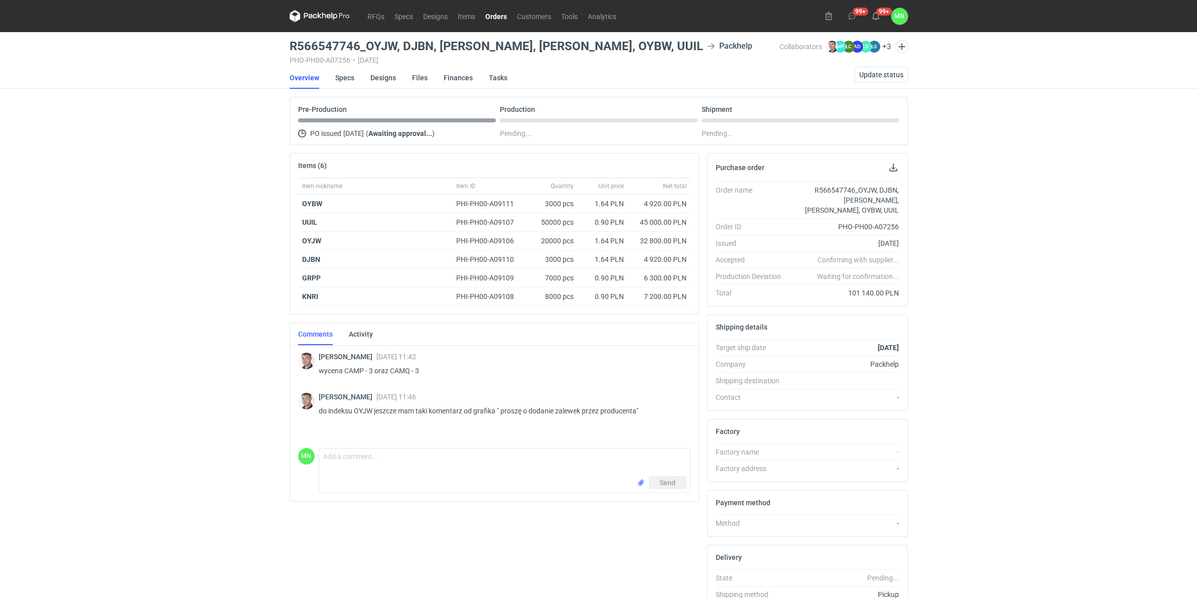
drag, startPoint x: 564, startPoint y: 67, endPoint x: 565, endPoint y: 56, distance: 10.6
click at [564, 66] on main "R566547746_OYJW, DJBN, [PERSON_NAME], [PERSON_NAME], OYBW, UUIL Packhelp PHO-PH…" at bounding box center [599, 348] width 627 height 633
drag, startPoint x: 568, startPoint y: 43, endPoint x: 287, endPoint y: 41, distance: 281.1
click at [287, 41] on main "R566547746_OYJW, DJBN, [PERSON_NAME], [PERSON_NAME], OYBW, UUIL Packhelp PHO-PH…" at bounding box center [599, 348] width 627 height 633
copy h3 "R566547746_OYJW, DJBN, [PERSON_NAME], [PERSON_NAME], [PERSON_NAME], UUI"
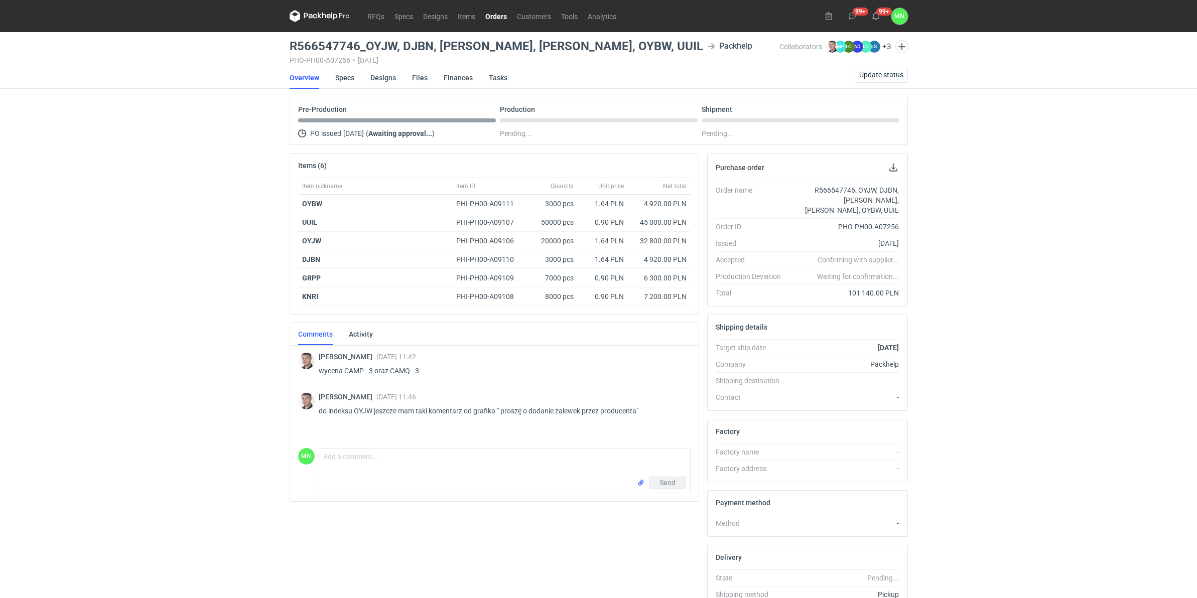
drag, startPoint x: 209, startPoint y: 511, endPoint x: 215, endPoint y: 511, distance: 5.5
click at [209, 458] on div "RFQs Specs Designs Items Orders Customers Tools Analytics 99+ 99+ MN Małgorzata…" at bounding box center [598, 299] width 1197 height 598
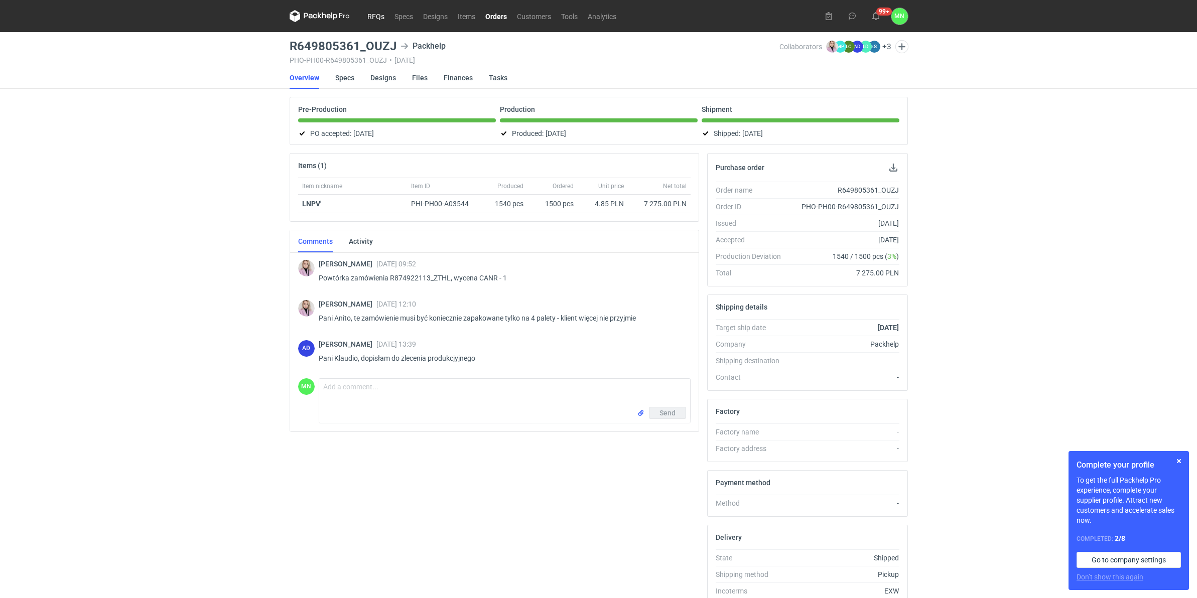
click at [376, 20] on link "RFQs" at bounding box center [375, 16] width 27 height 12
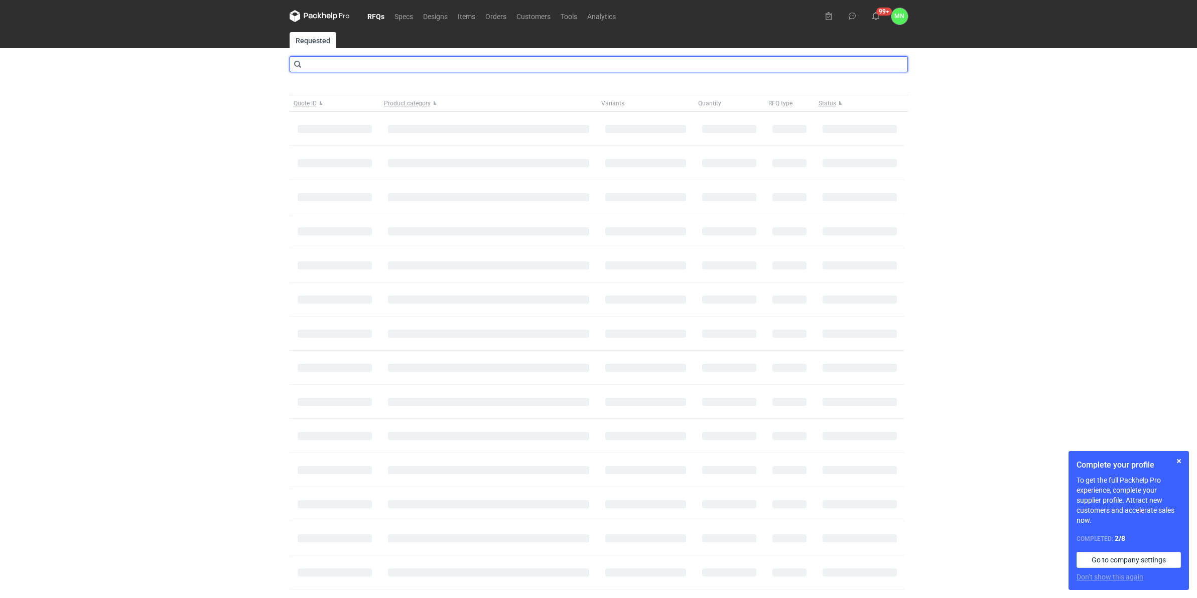
click at [359, 65] on input "text" at bounding box center [599, 64] width 619 height 16
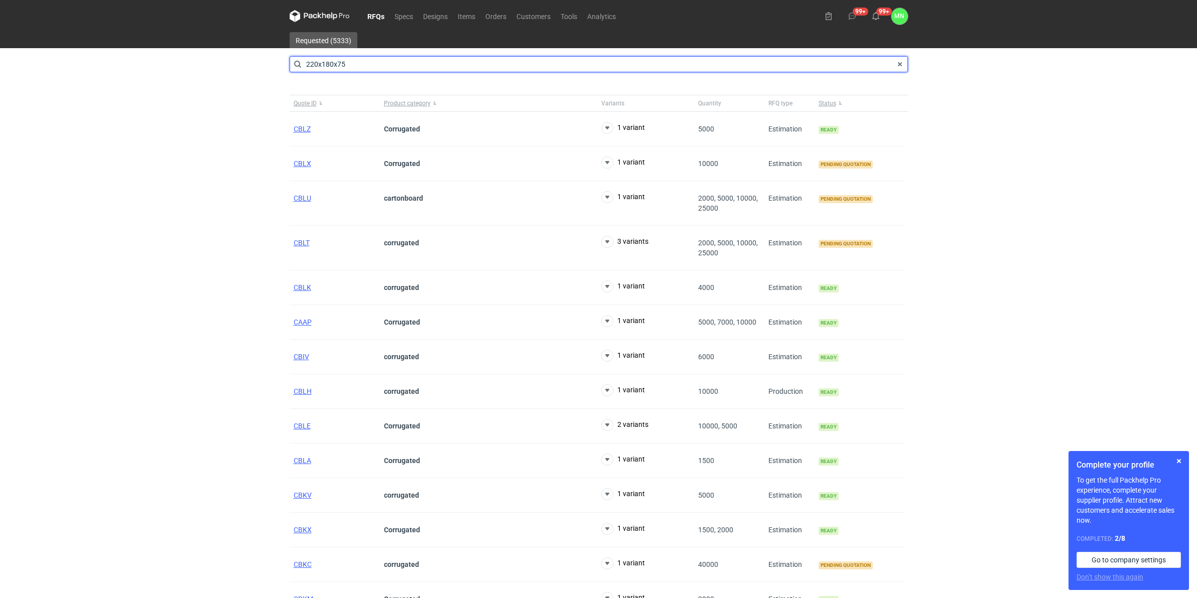
drag, startPoint x: 360, startPoint y: 66, endPoint x: 233, endPoint y: 64, distance: 127.0
click at [233, 64] on div "RFQs Specs Designs Items Orders Customers Tools Analytics 99+ 99+ MN Małgorzata…" at bounding box center [598, 299] width 1197 height 598
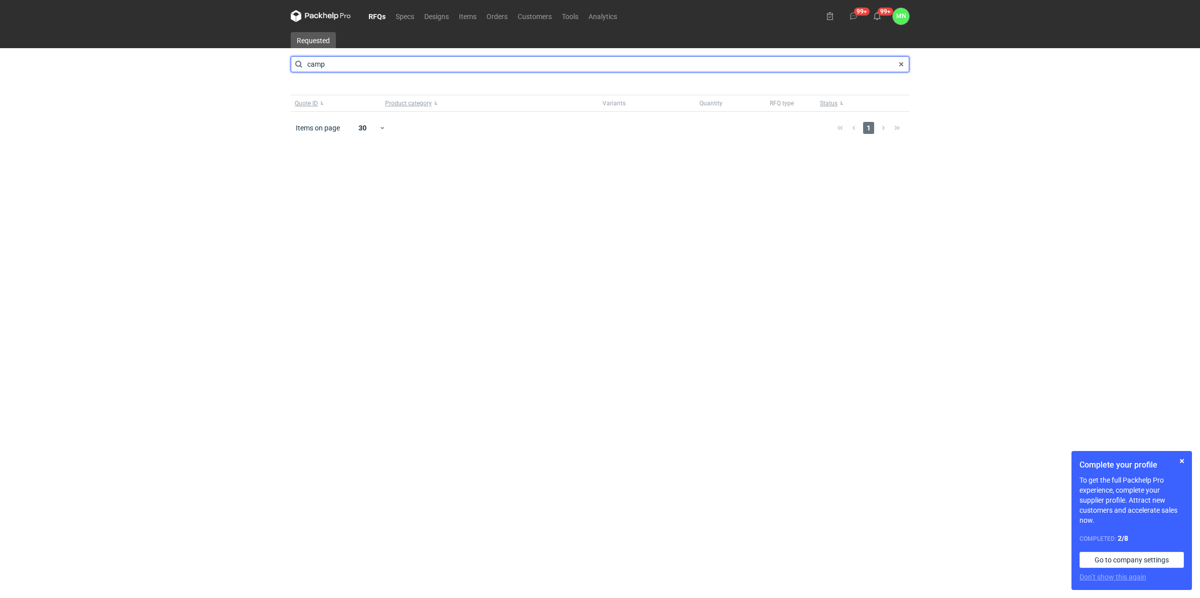
type input "camp"
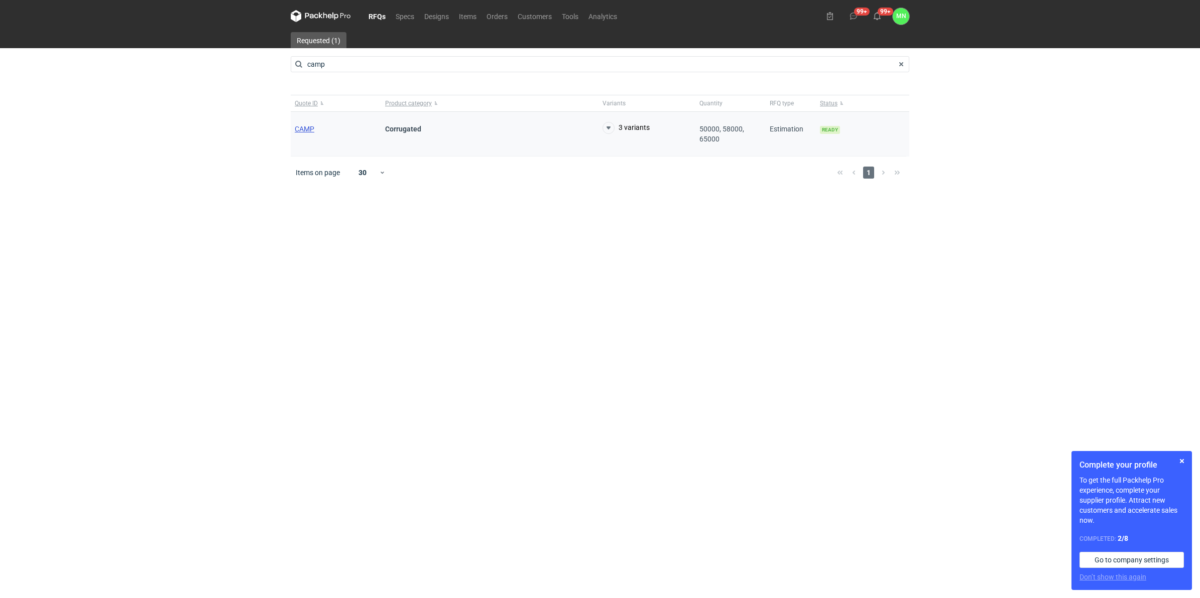
click at [311, 127] on span "CAMP" at bounding box center [305, 129] width 20 height 8
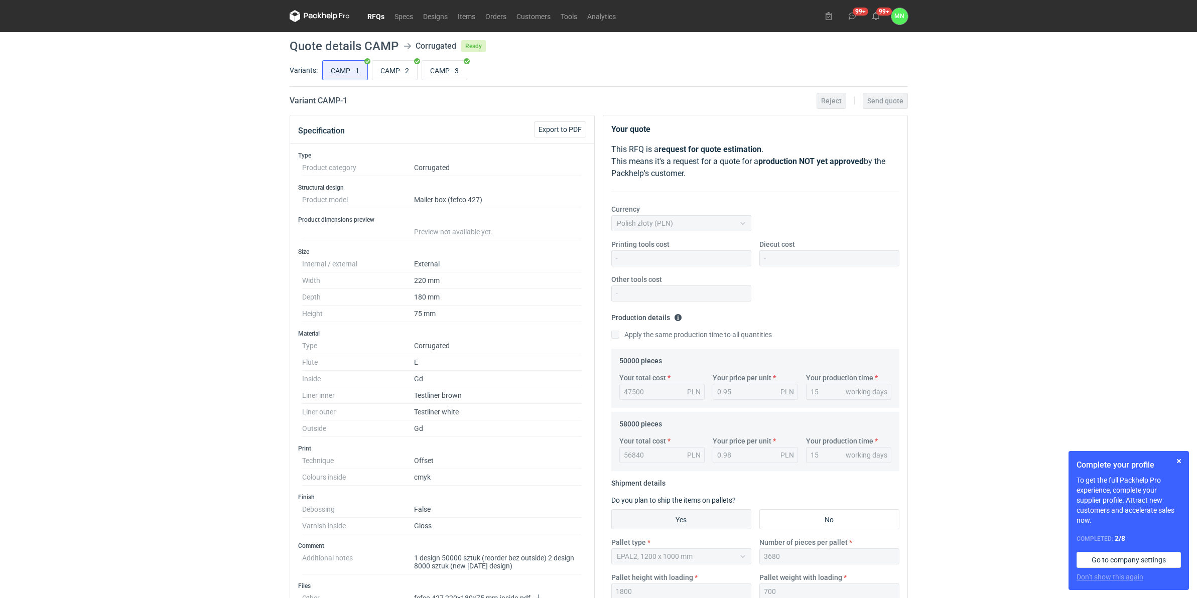
click at [444, 71] on input "CAMP - 3" at bounding box center [444, 70] width 45 height 19
radio input "true"
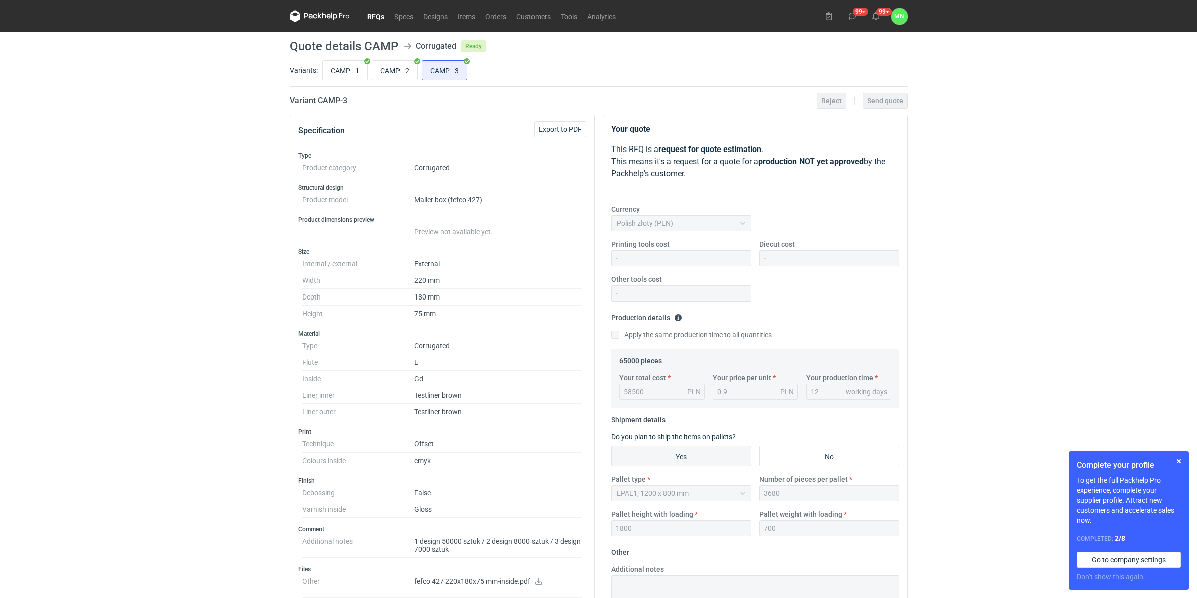
click at [368, 18] on link "RFQs" at bounding box center [375, 16] width 27 height 12
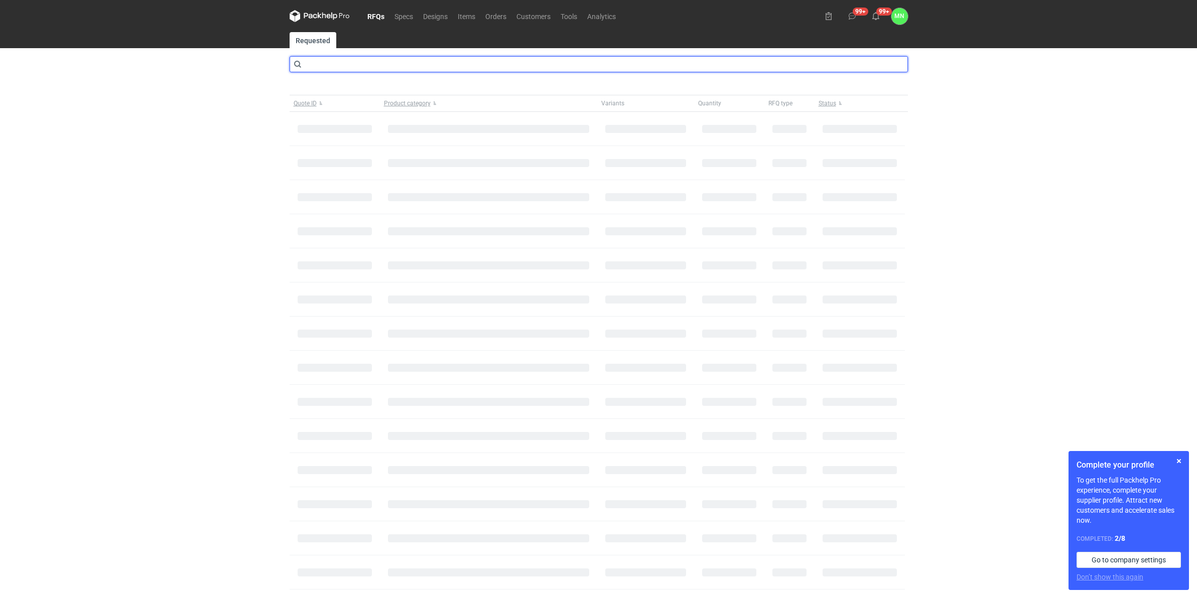
click at [380, 68] on input "text" at bounding box center [599, 64] width 619 height 16
type input "camq"
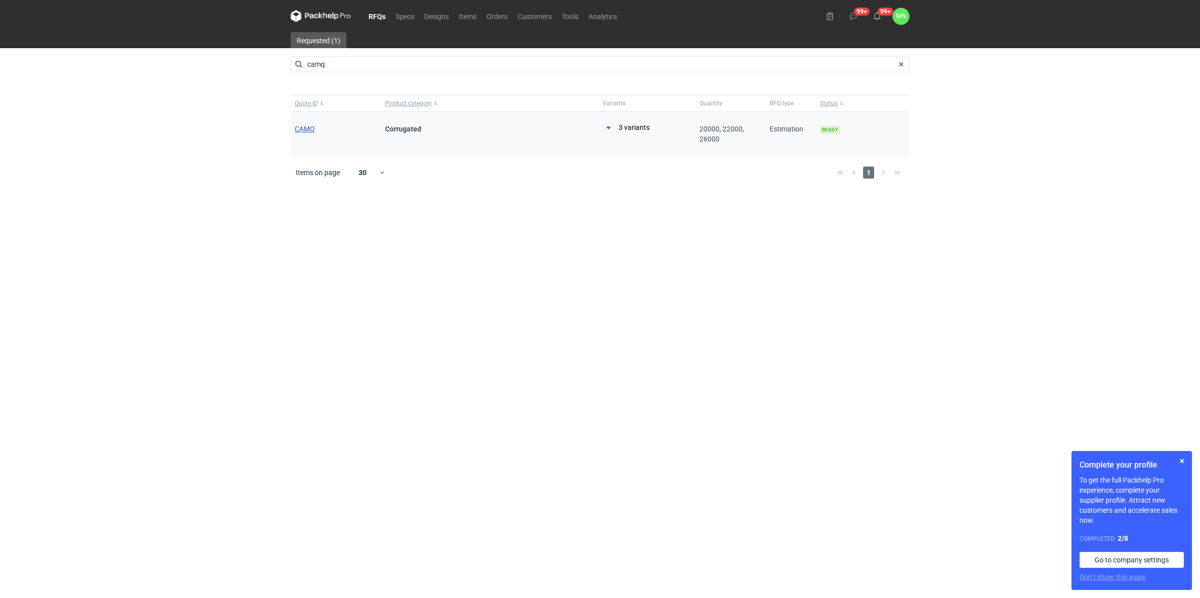
click at [305, 128] on span "CAMQ" at bounding box center [305, 129] width 20 height 8
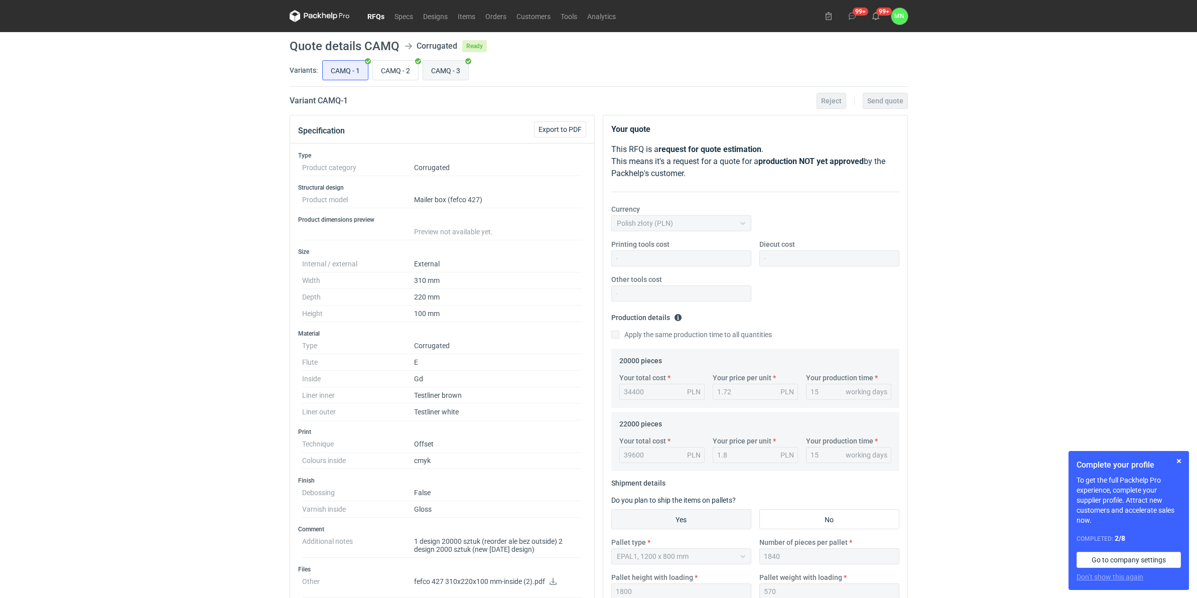
click at [450, 61] on input "CAMQ - 3" at bounding box center [445, 70] width 45 height 19
radio input "true"
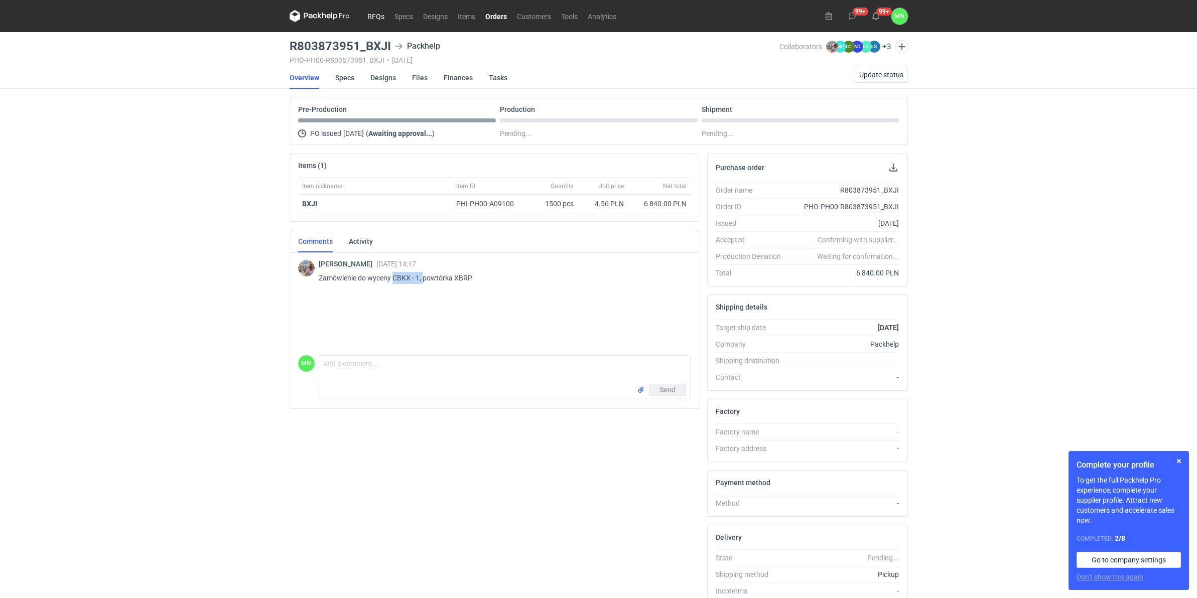
click at [371, 11] on link "RFQs" at bounding box center [375, 16] width 27 height 12
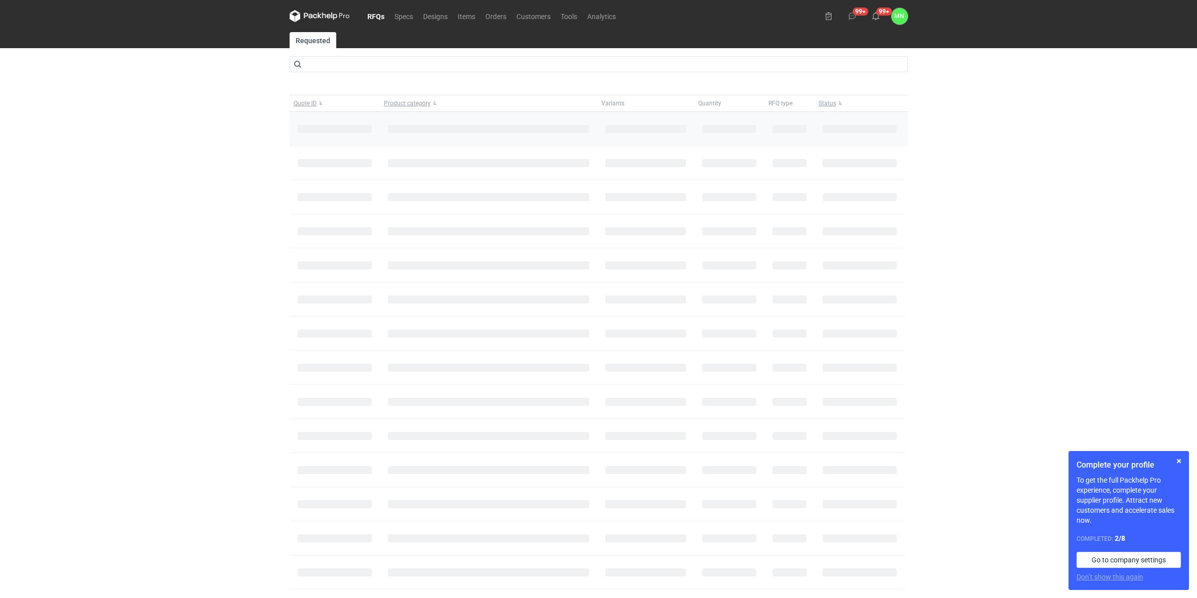
click at [344, 129] on div at bounding box center [335, 129] width 90 height 34
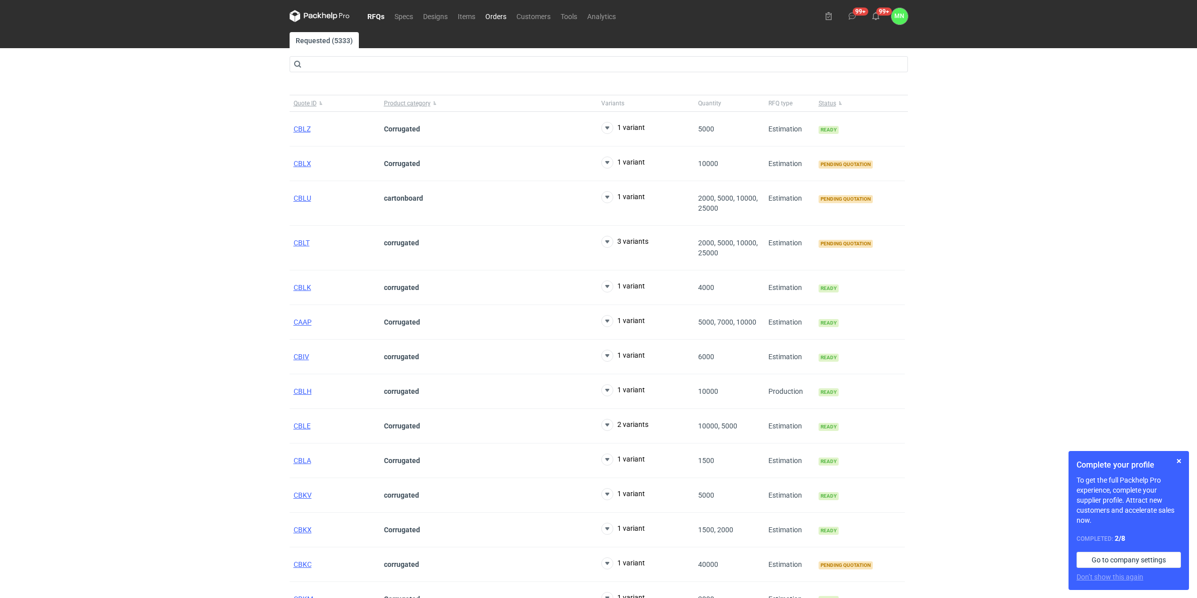
click at [496, 11] on link "Orders" at bounding box center [495, 16] width 31 height 12
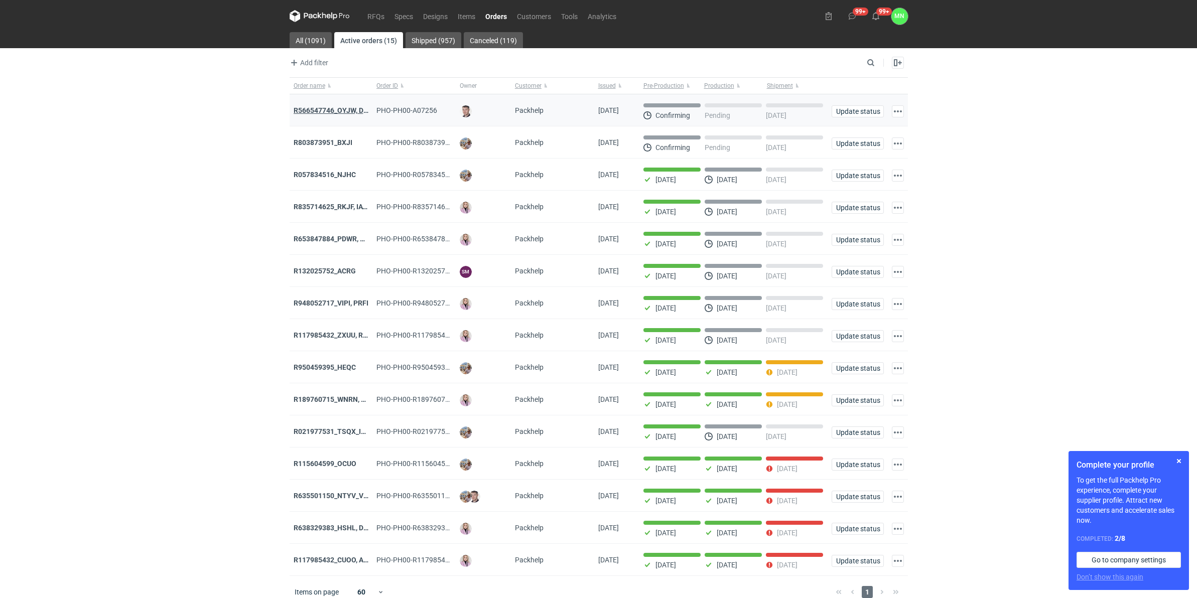
click at [324, 109] on strong "R566547746_OYJW, DJBN, GRPP, KNRI, OYBW, UUIL" at bounding box center [413, 110] width 238 height 8
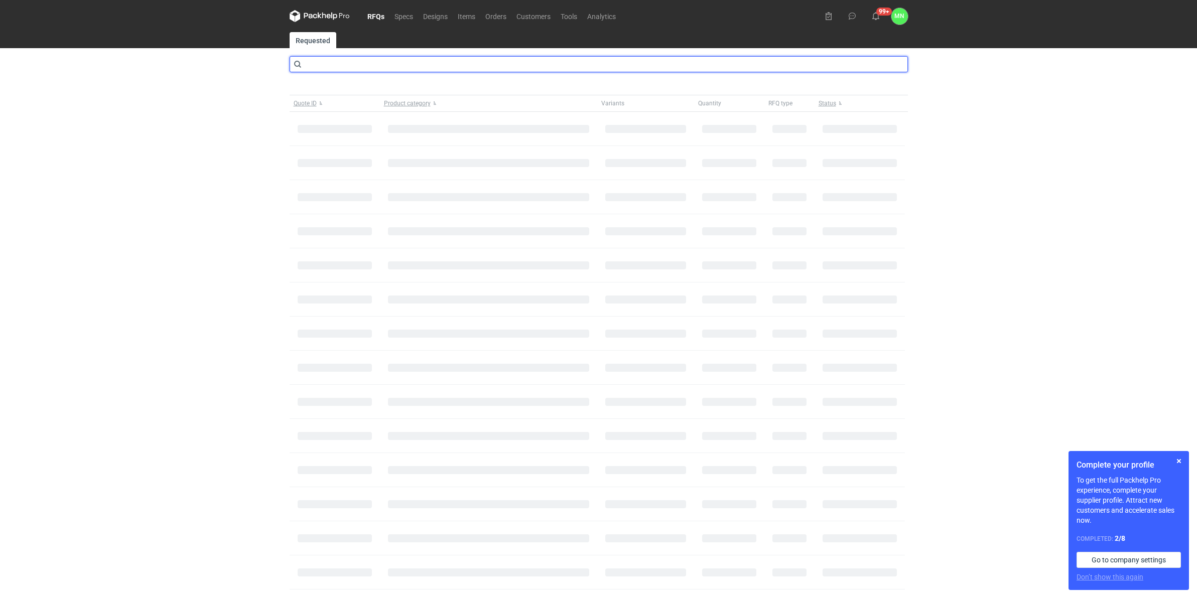
click at [343, 64] on input "text" at bounding box center [599, 64] width 619 height 16
type input "camq"
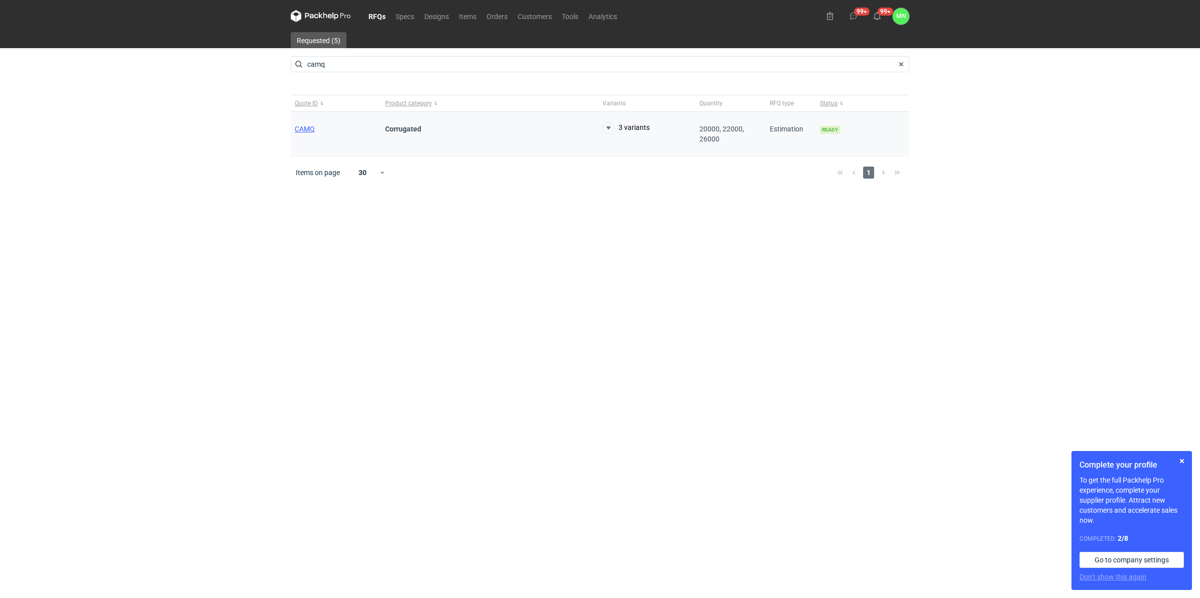
click at [307, 135] on div "CAMQ" at bounding box center [336, 134] width 90 height 45
click at [307, 129] on span "CAMQ" at bounding box center [305, 129] width 20 height 8
